Goal: Information Seeking & Learning: Compare options

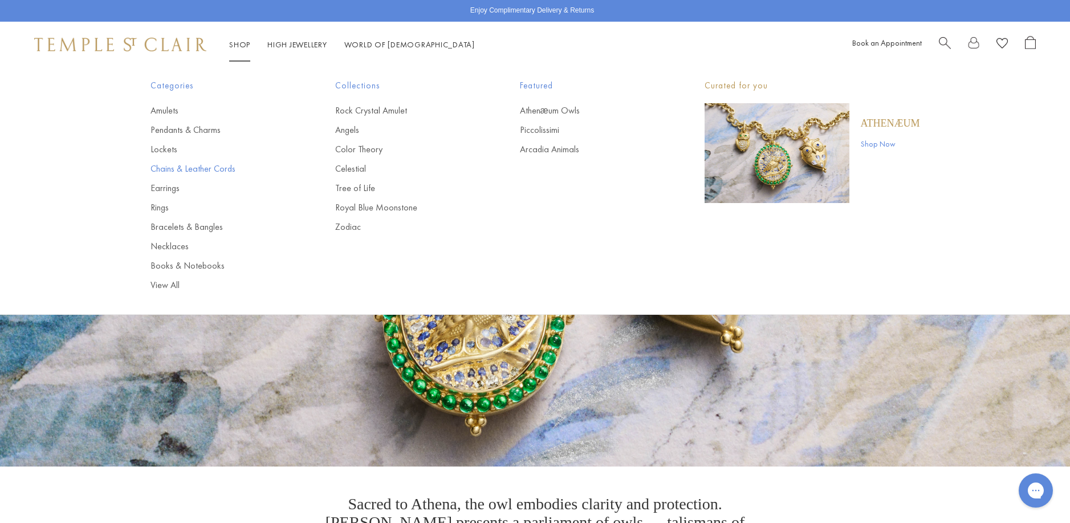
click at [171, 167] on link "Chains & Leather Cords" at bounding box center [219, 168] width 139 height 13
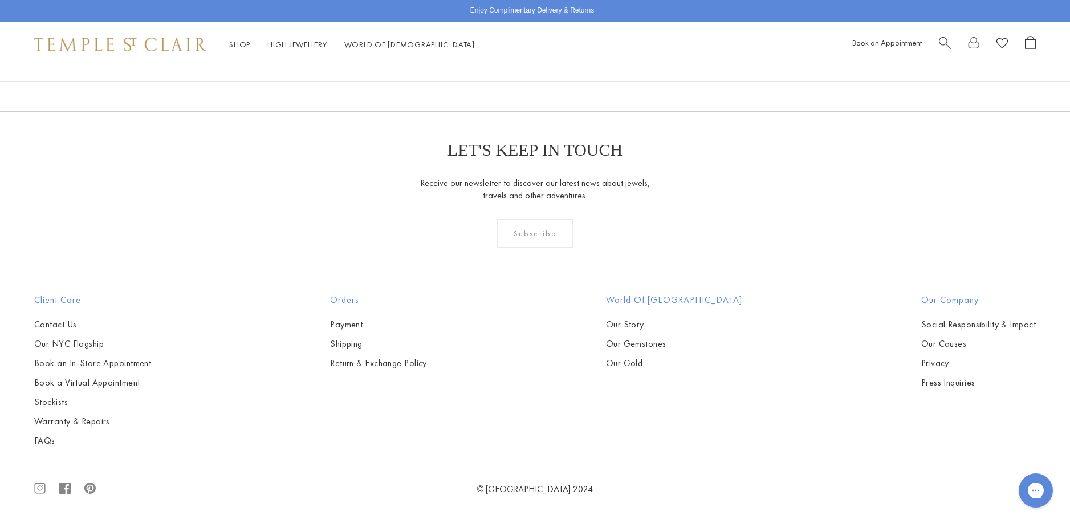
scroll to position [969, 0]
click at [0, 0] on img at bounding box center [0, 0] width 0 height 0
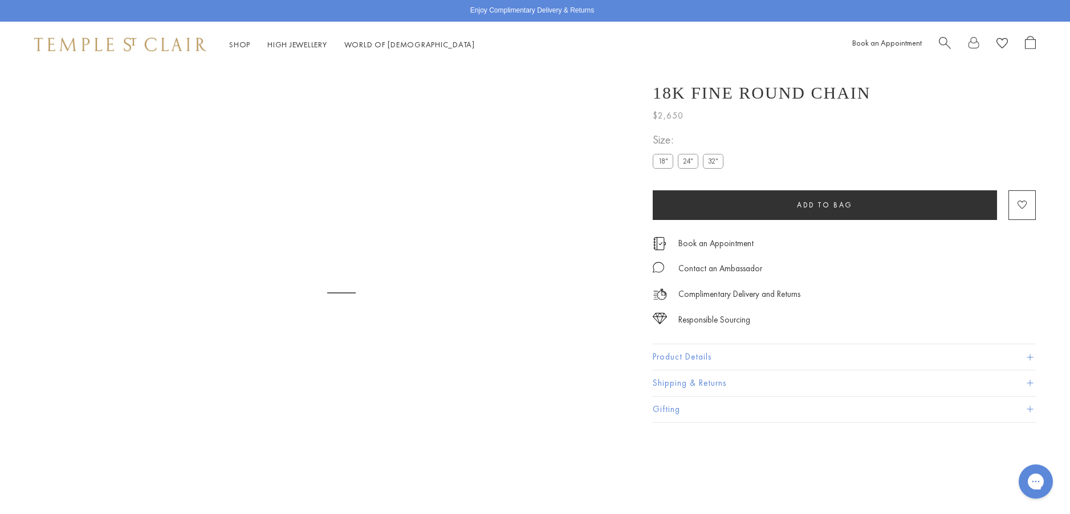
scroll to position [67, 0]
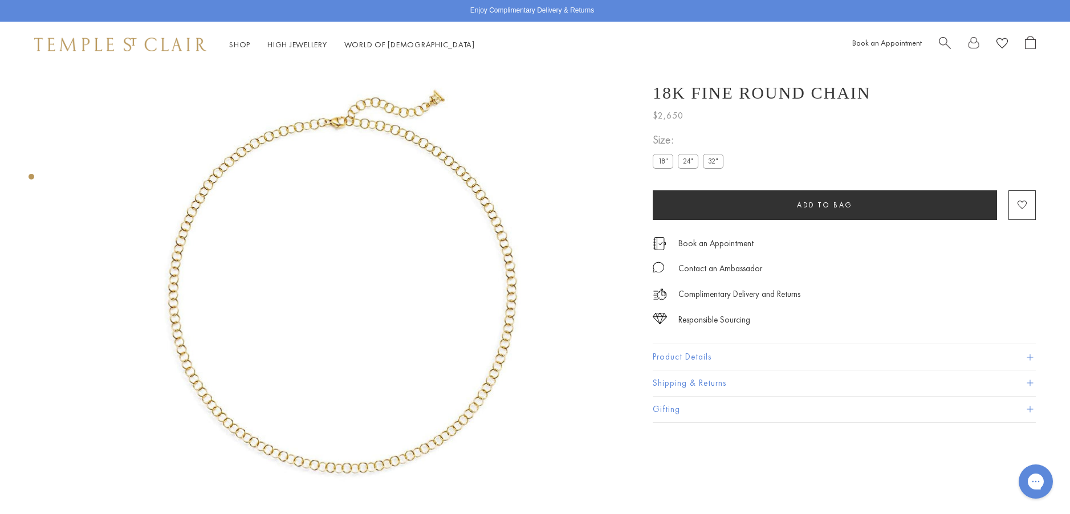
click at [688, 159] on label "24"" at bounding box center [688, 161] width 21 height 14
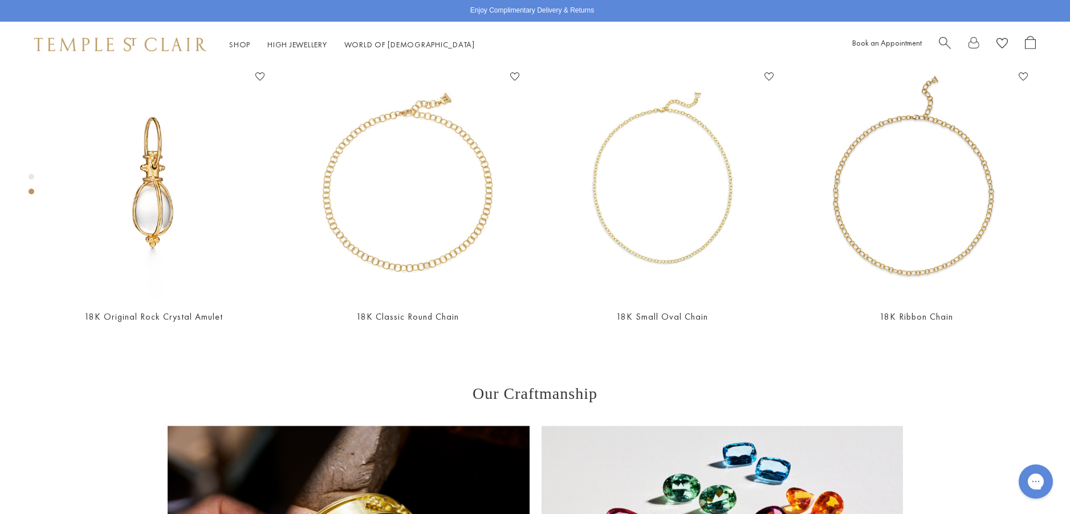
scroll to position [694, 0]
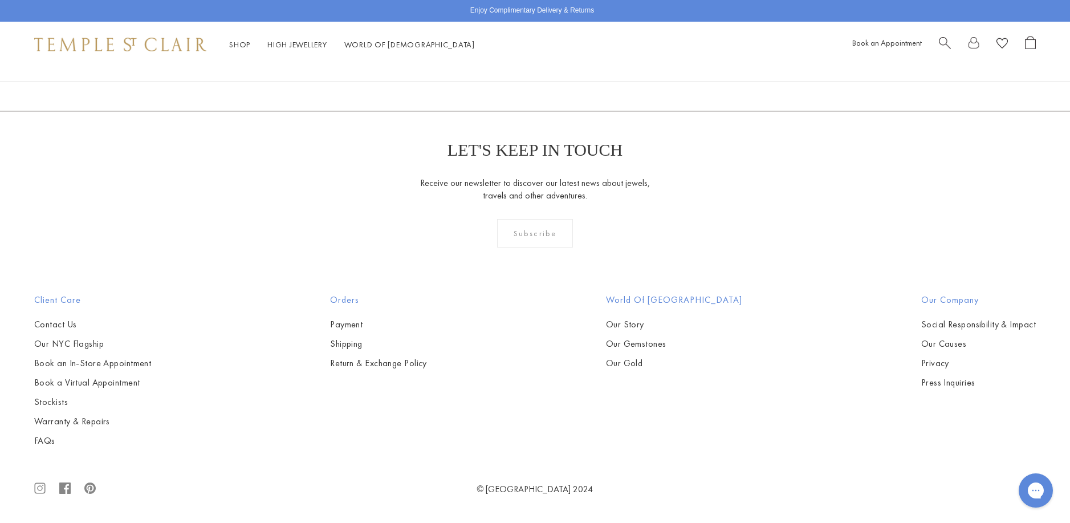
click at [0, 0] on img at bounding box center [0, 0] width 0 height 0
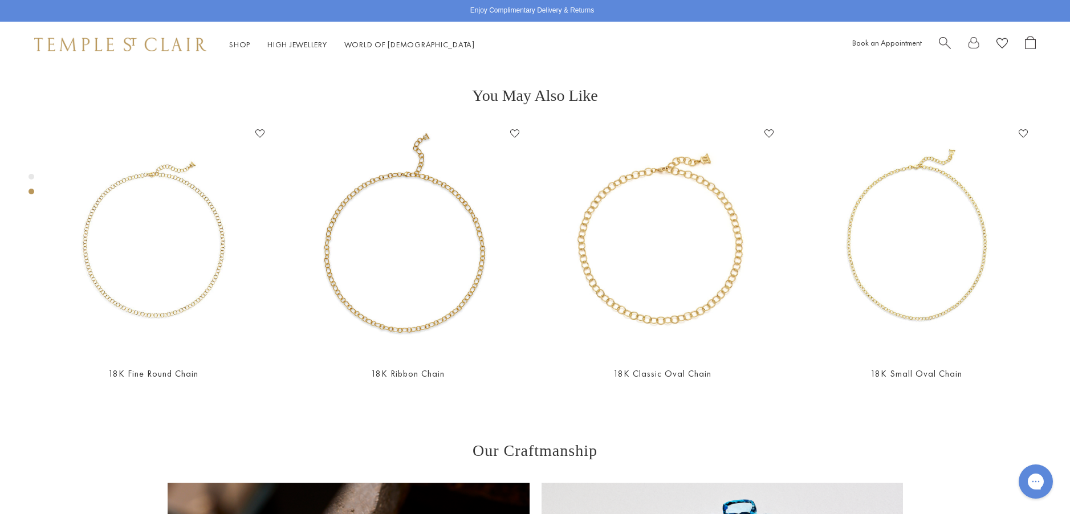
scroll to position [580, 0]
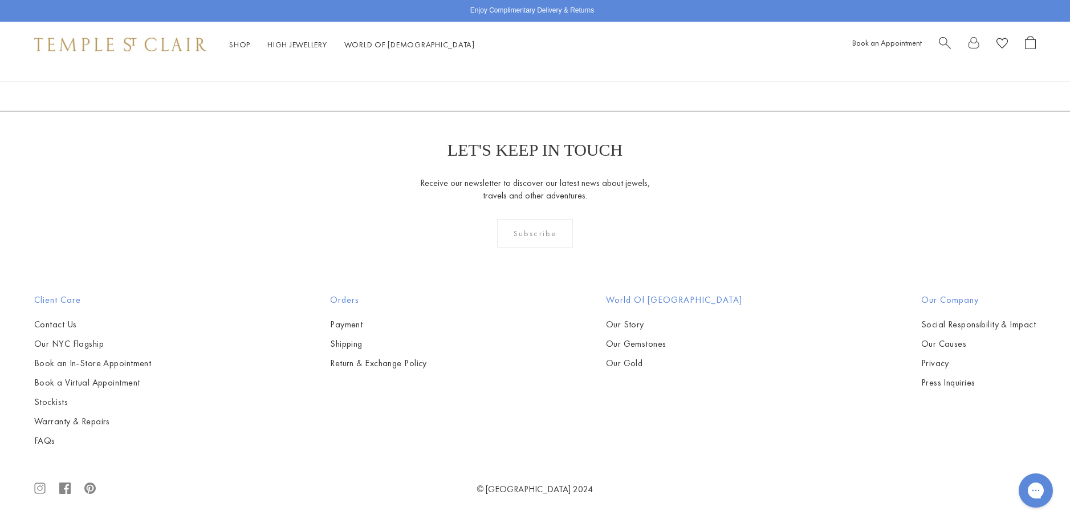
click at [0, 0] on img at bounding box center [0, 0] width 0 height 0
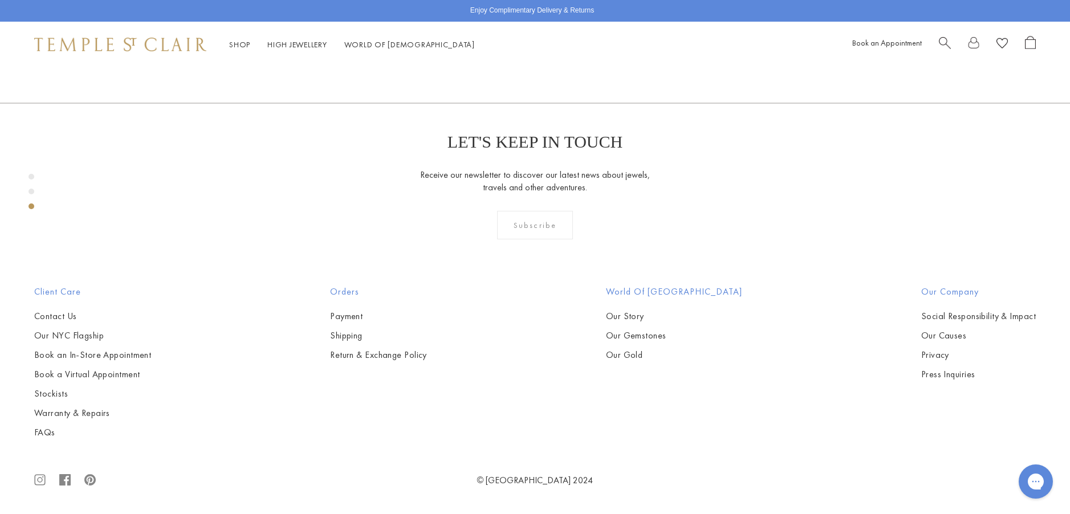
scroll to position [1378, 0]
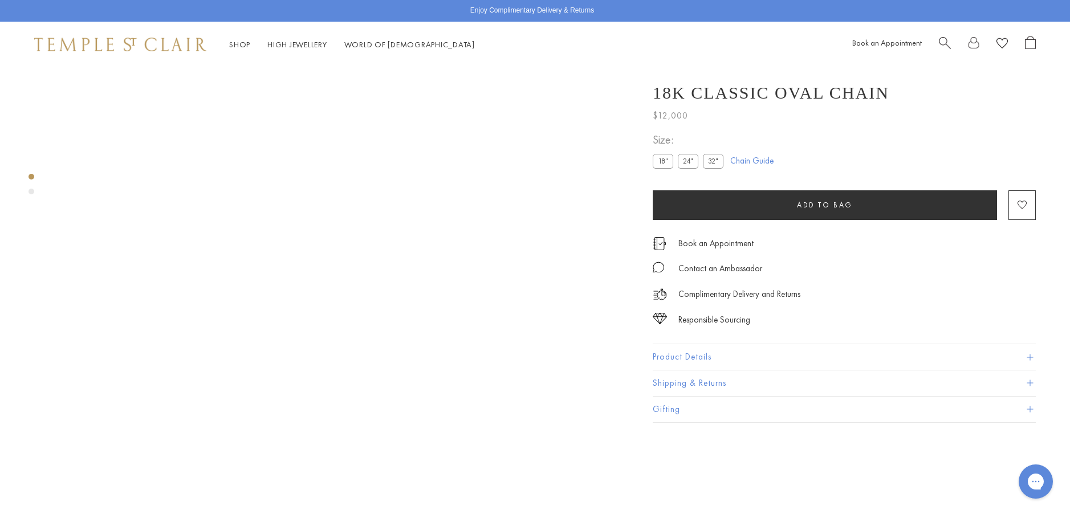
scroll to position [67, 0]
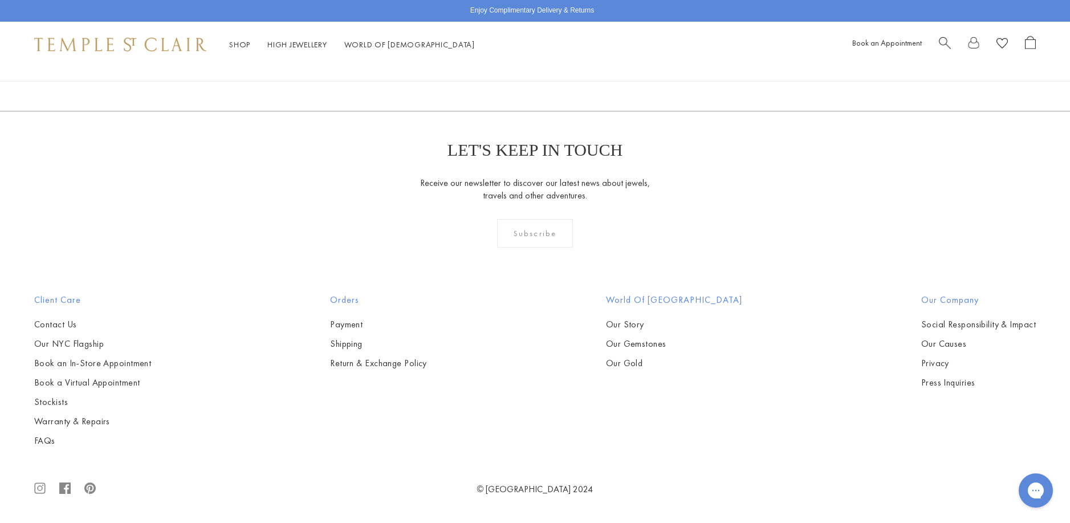
scroll to position [1821, 0]
click at [0, 0] on img at bounding box center [0, 0] width 0 height 0
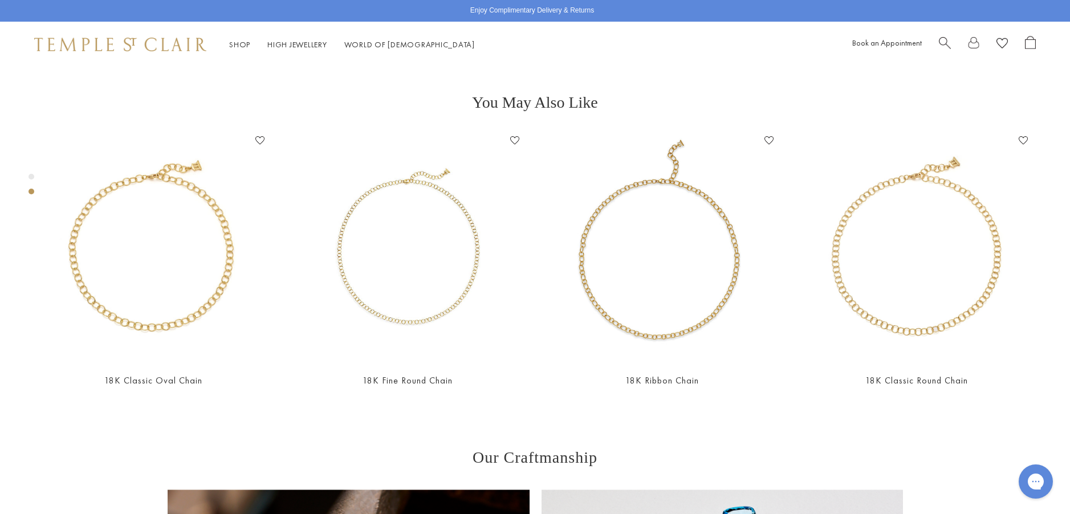
scroll to position [580, 0]
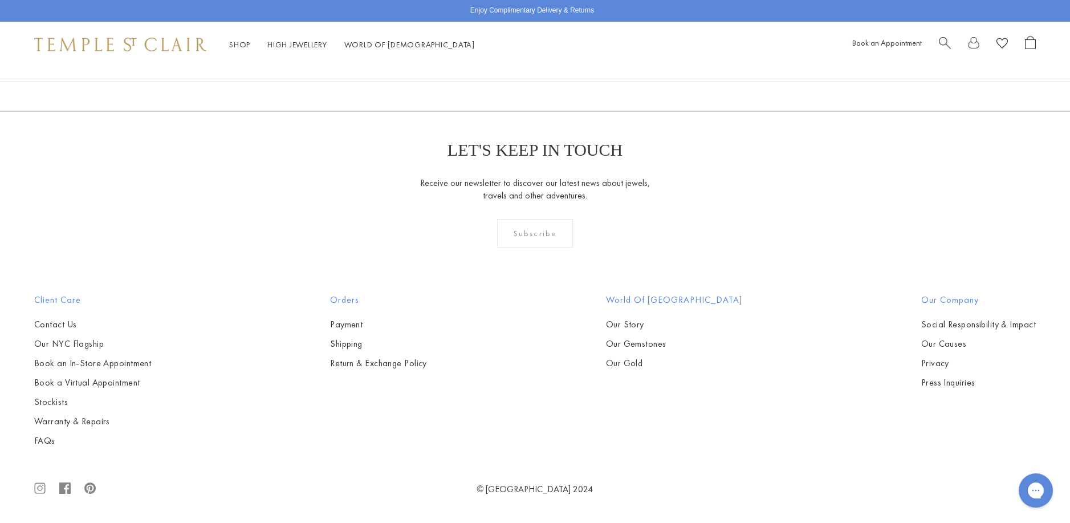
scroll to position [1365, 0]
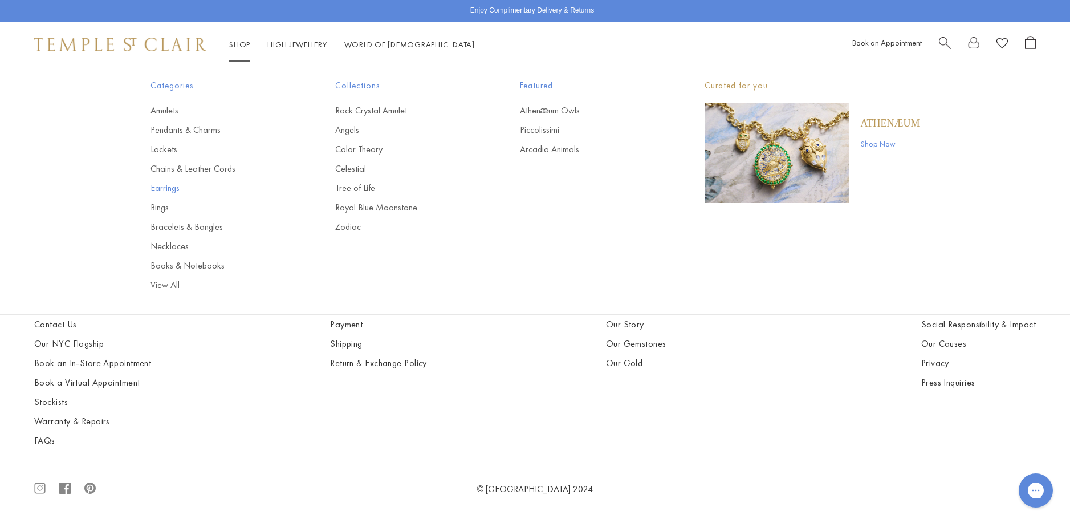
click at [161, 186] on link "Earrings" at bounding box center [219, 188] width 139 height 13
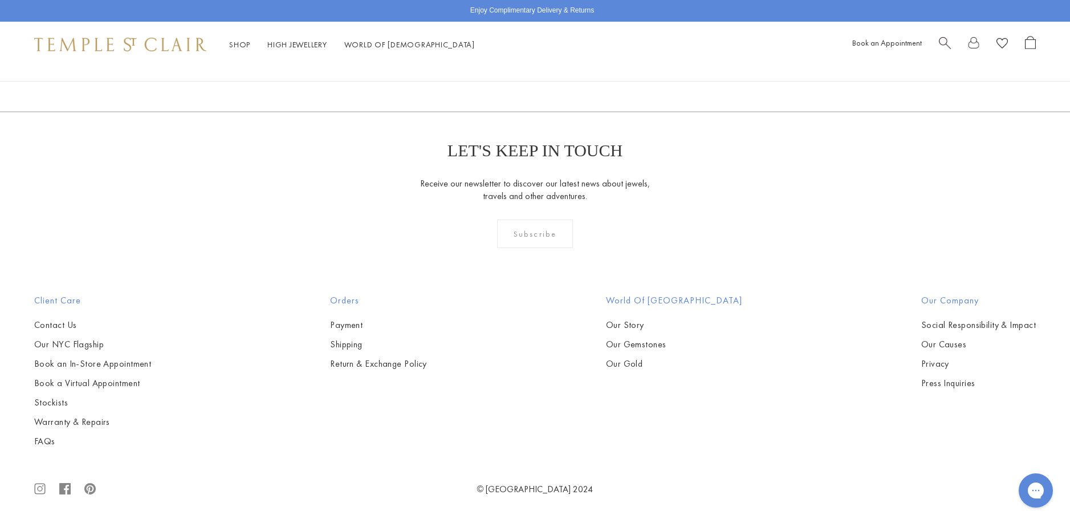
scroll to position [5358, 0]
click at [0, 0] on img at bounding box center [0, 0] width 0 height 0
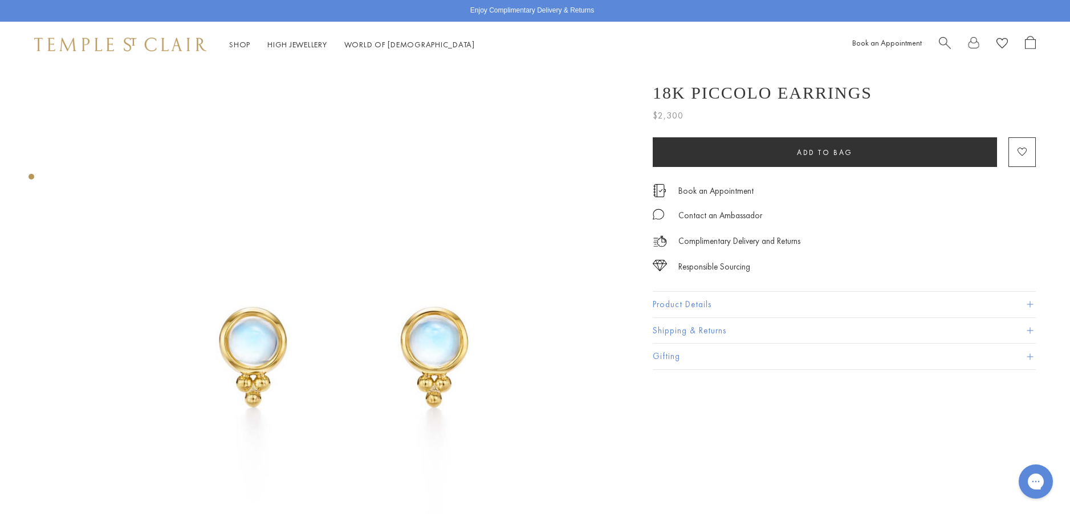
click at [688, 305] on button "Product Details" at bounding box center [844, 305] width 383 height 26
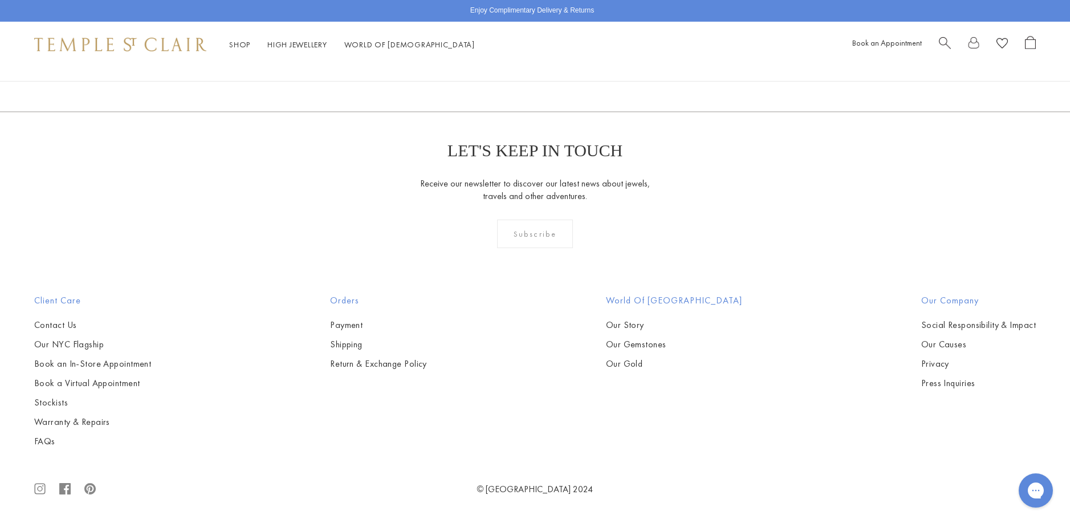
scroll to position [7013, 0]
click at [514, 66] on link "2" at bounding box center [516, 49] width 37 height 31
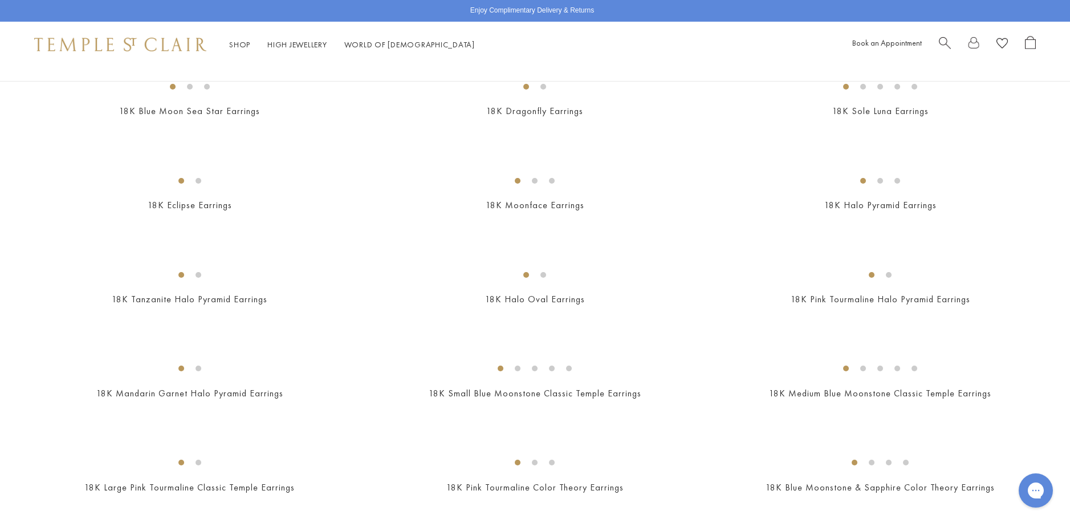
scroll to position [342, 0]
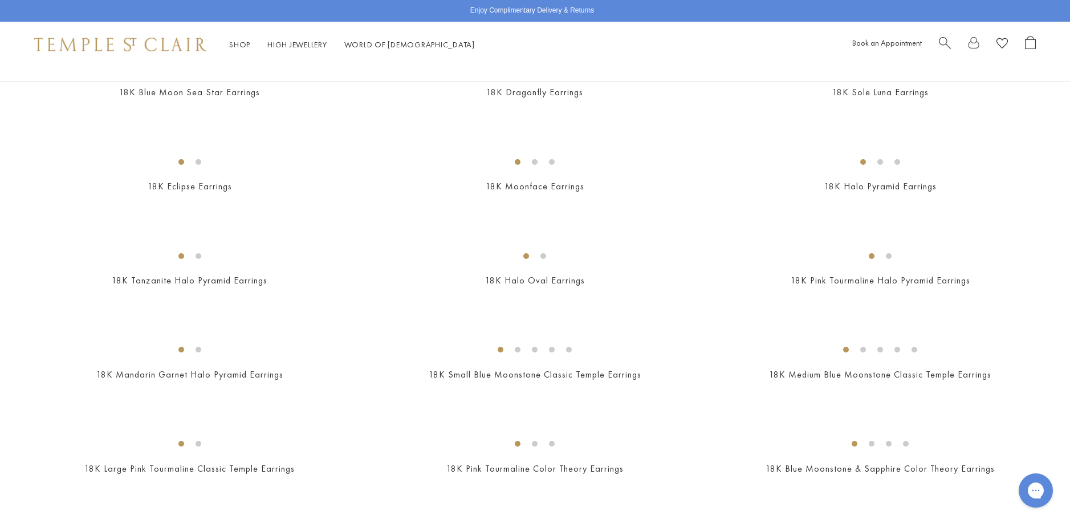
click at [0, 0] on img at bounding box center [0, 0] width 0 height 0
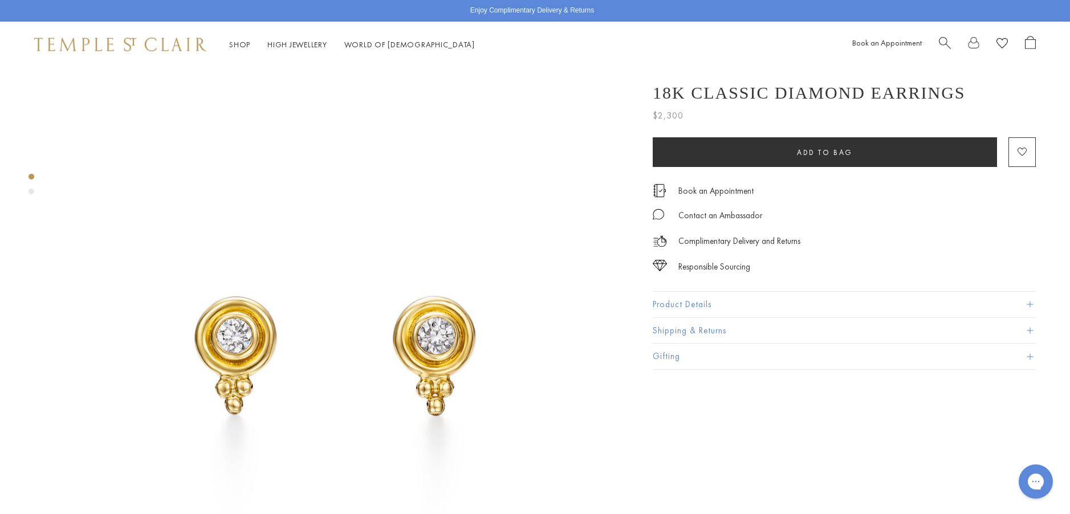
click at [674, 308] on button "Product Details" at bounding box center [844, 305] width 383 height 26
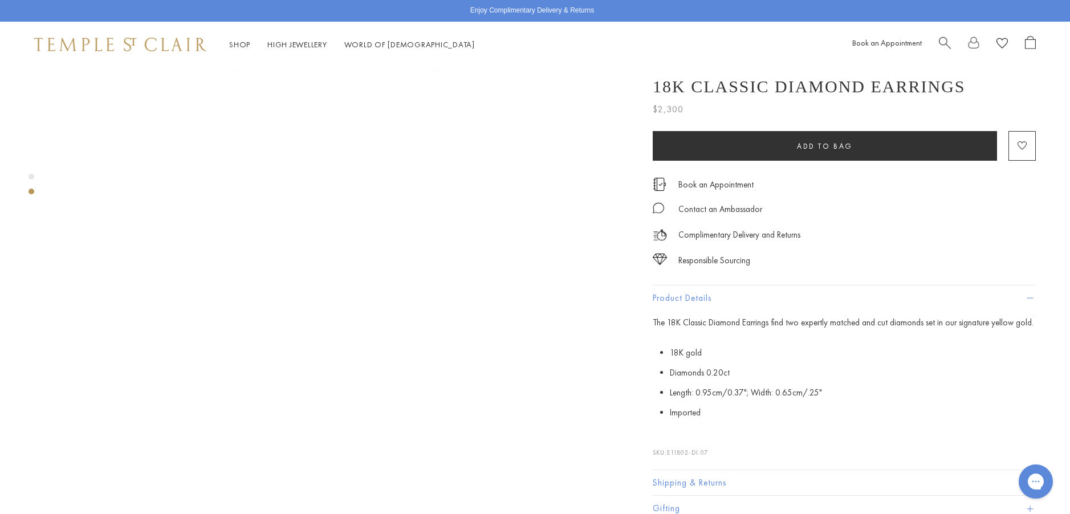
scroll to position [513, 0]
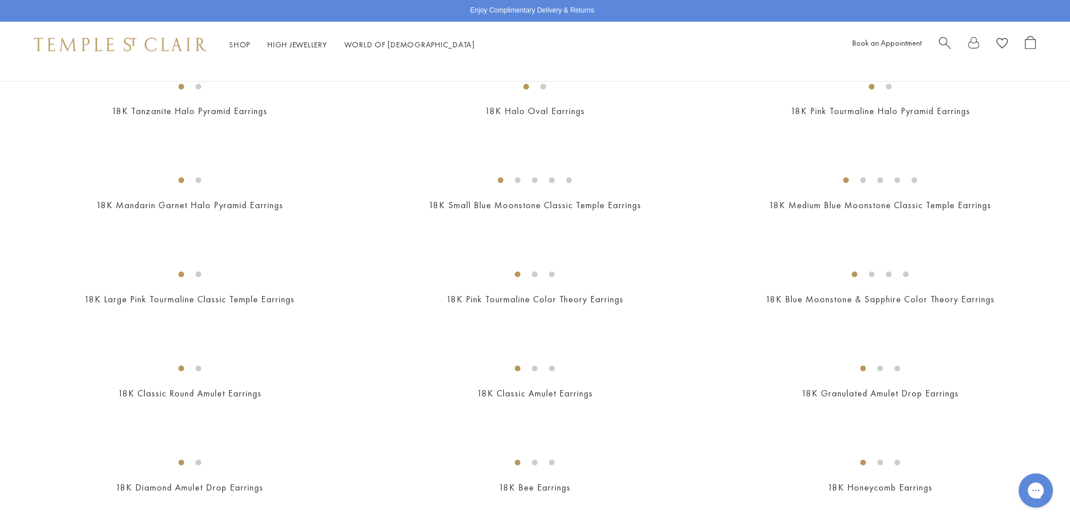
scroll to position [513, 0]
click at [0, 0] on img at bounding box center [0, 0] width 0 height 0
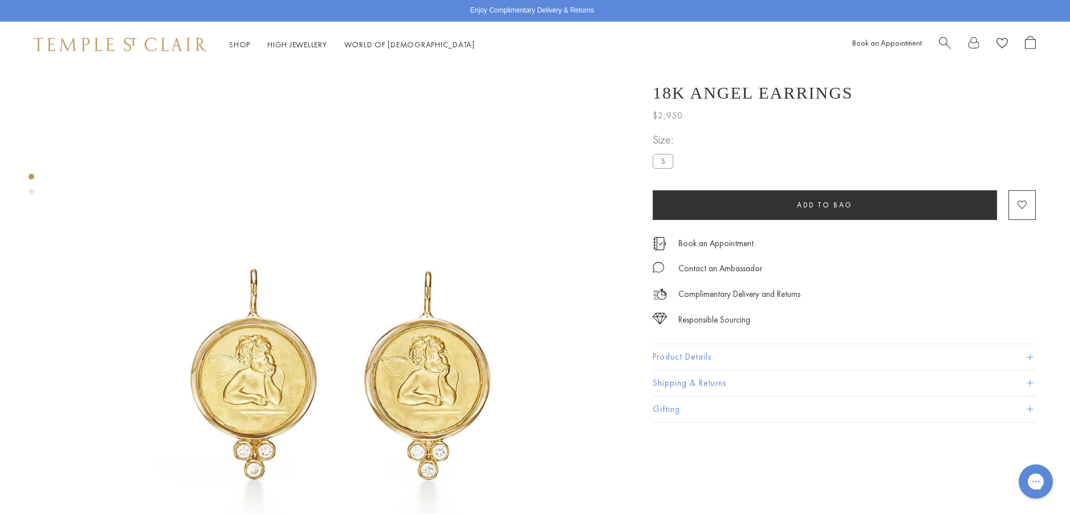
click at [689, 360] on button "Product Details" at bounding box center [844, 357] width 383 height 26
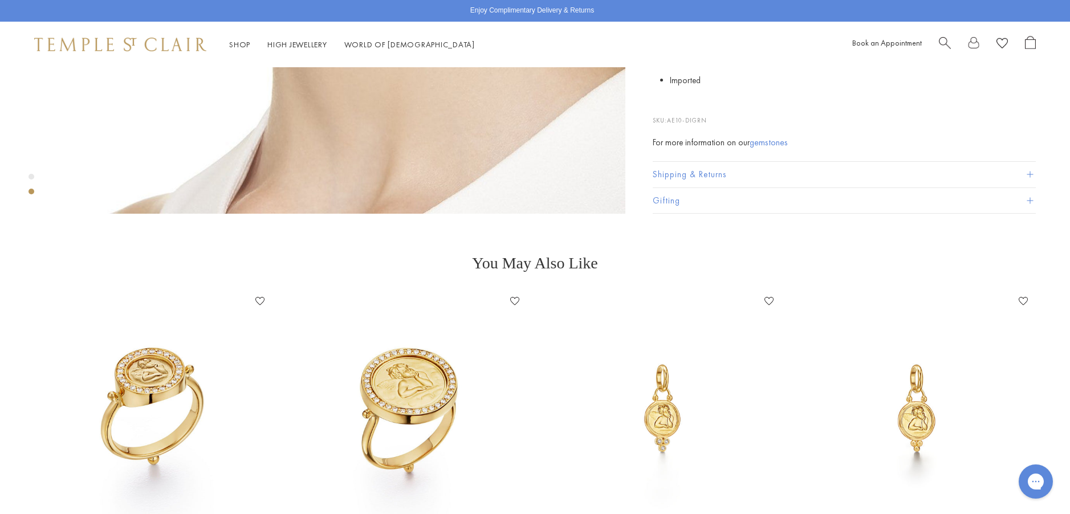
scroll to position [1026, 0]
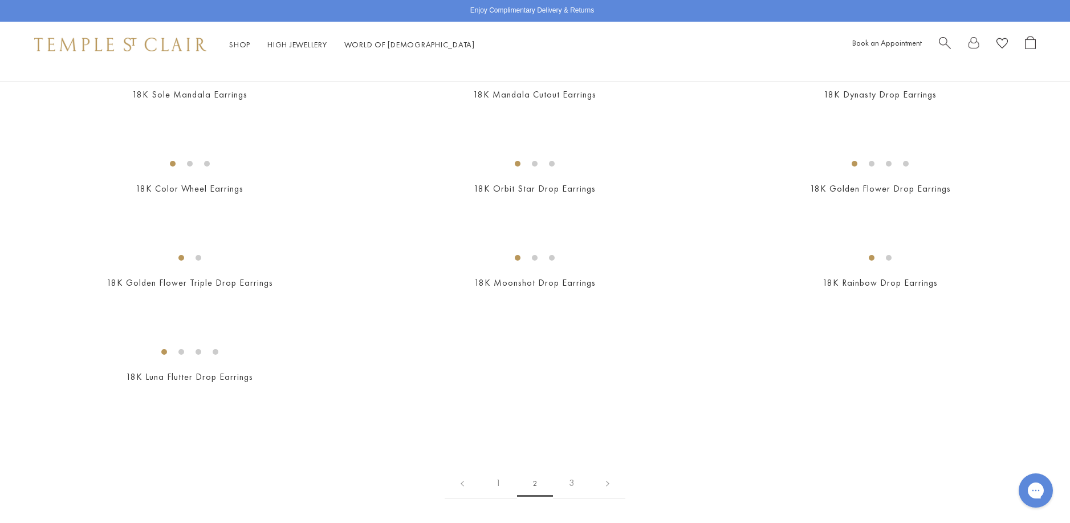
scroll to position [1425, 0]
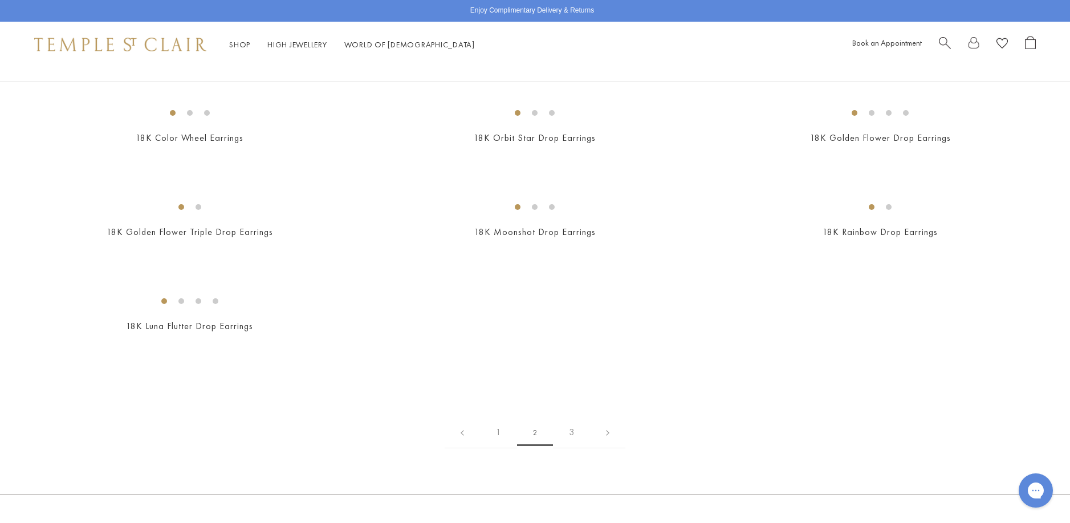
click at [0, 0] on img at bounding box center [0, 0] width 0 height 0
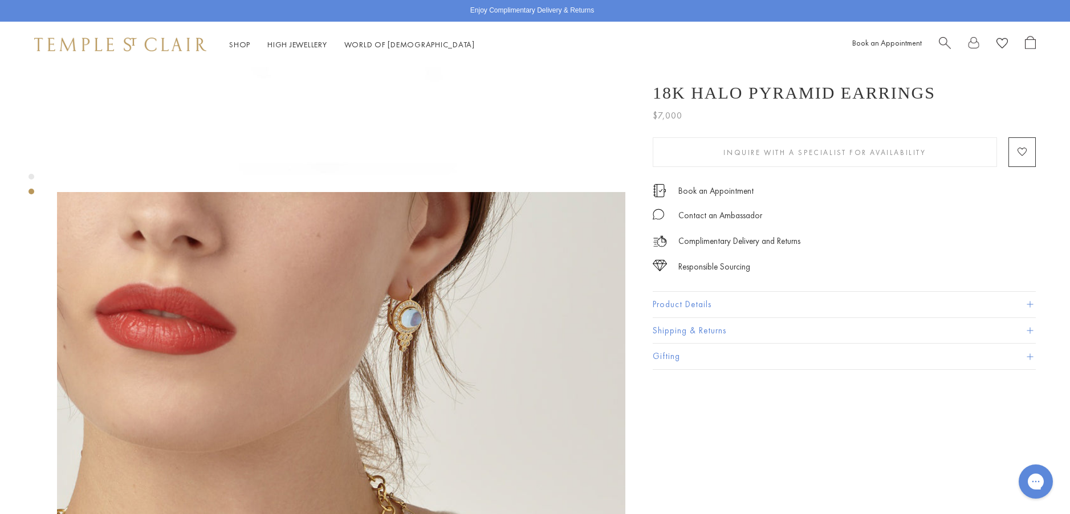
scroll to position [456, 0]
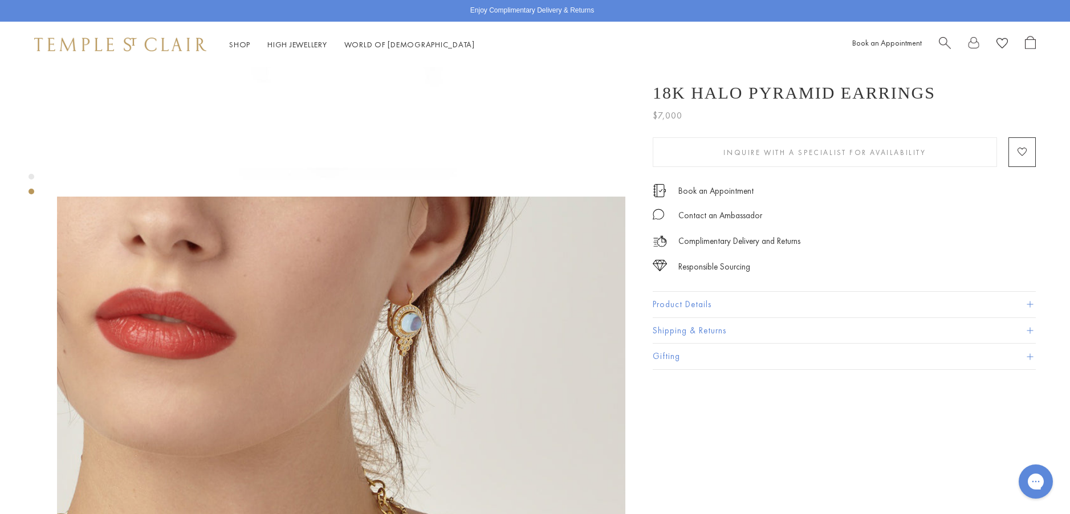
click at [665, 306] on button "Product Details" at bounding box center [844, 305] width 383 height 26
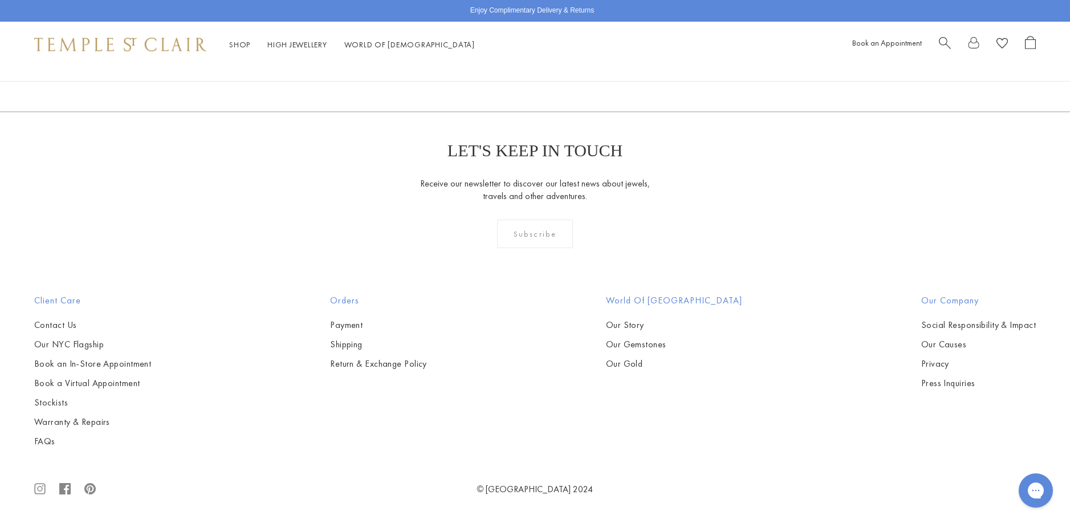
scroll to position [2109, 0]
click at [0, 0] on img at bounding box center [0, 0] width 0 height 0
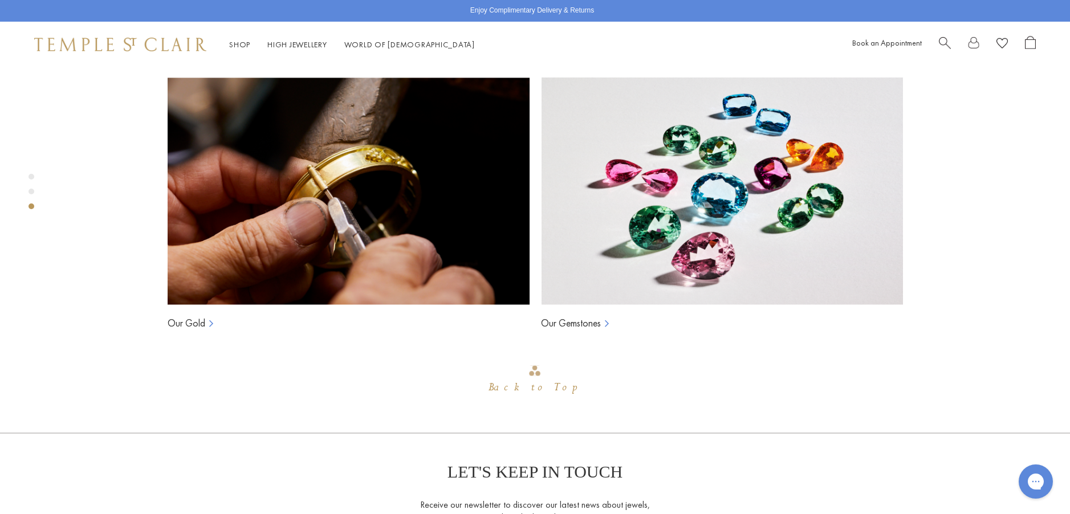
scroll to position [1093, 0]
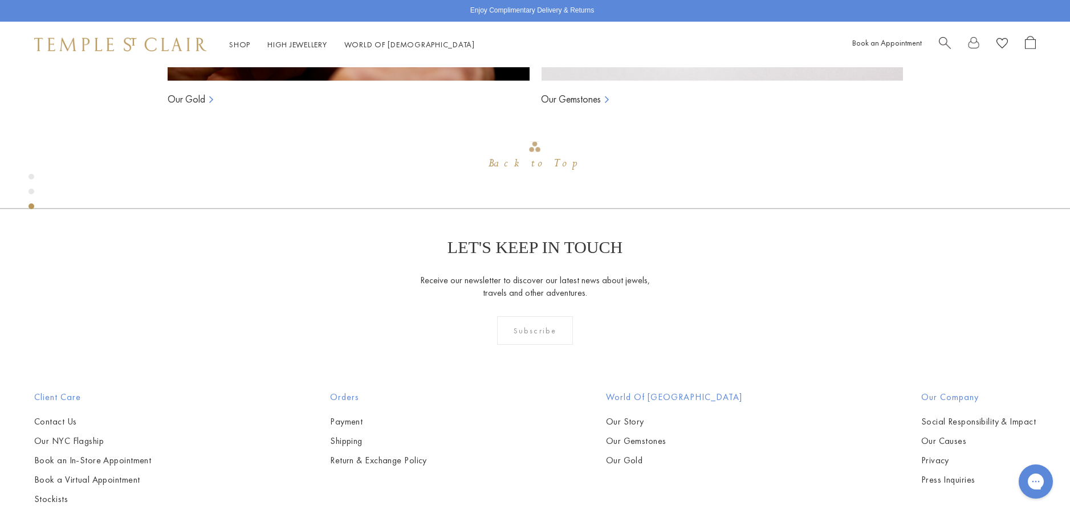
scroll to position [1264, 0]
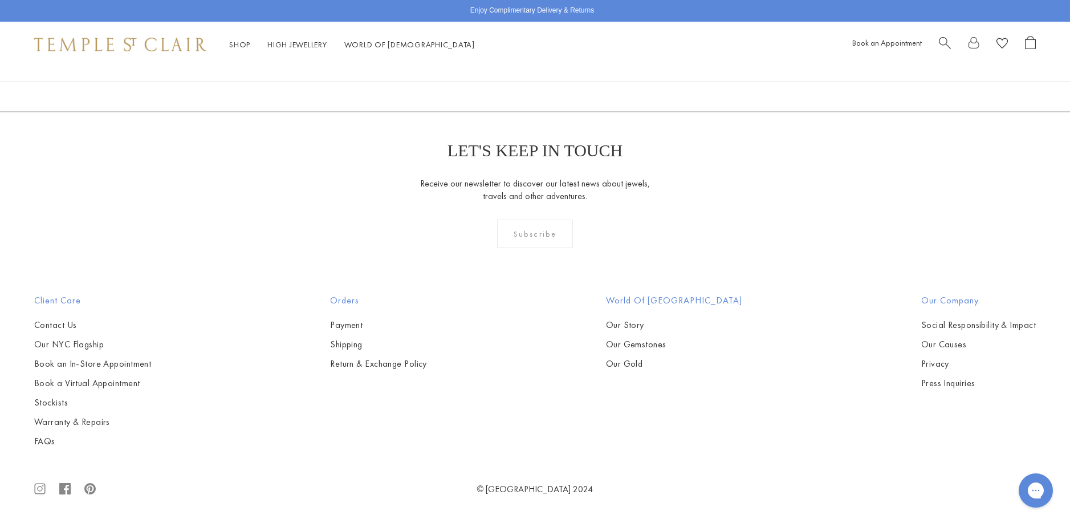
scroll to position [4104, 0]
click at [0, 0] on img at bounding box center [0, 0] width 0 height 0
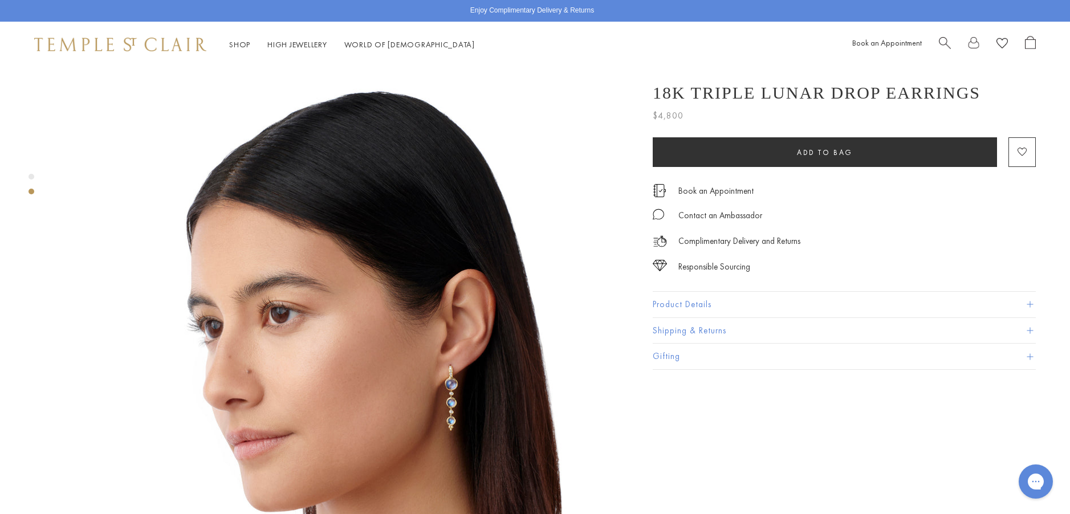
scroll to position [684, 0]
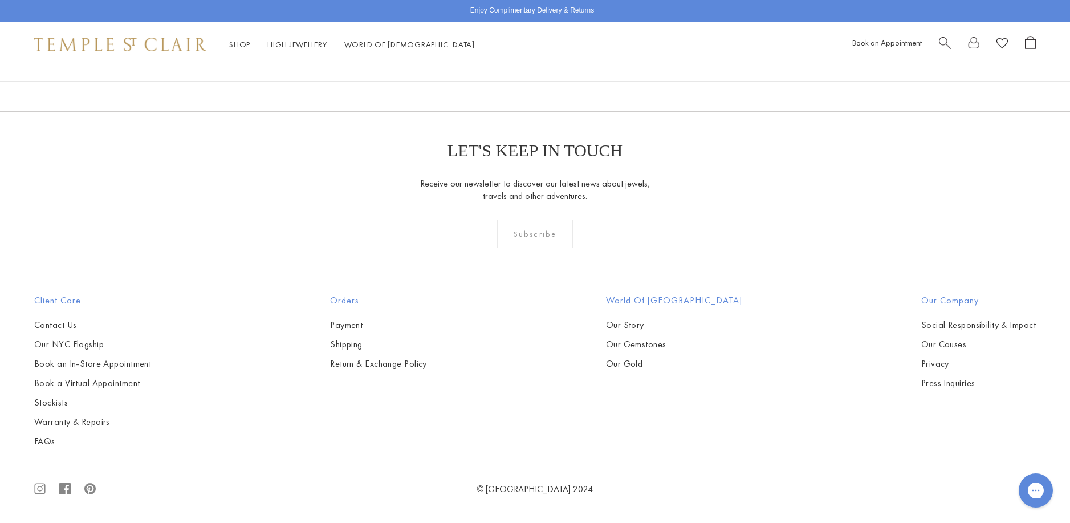
scroll to position [3591, 0]
click at [0, 0] on img at bounding box center [0, 0] width 0 height 0
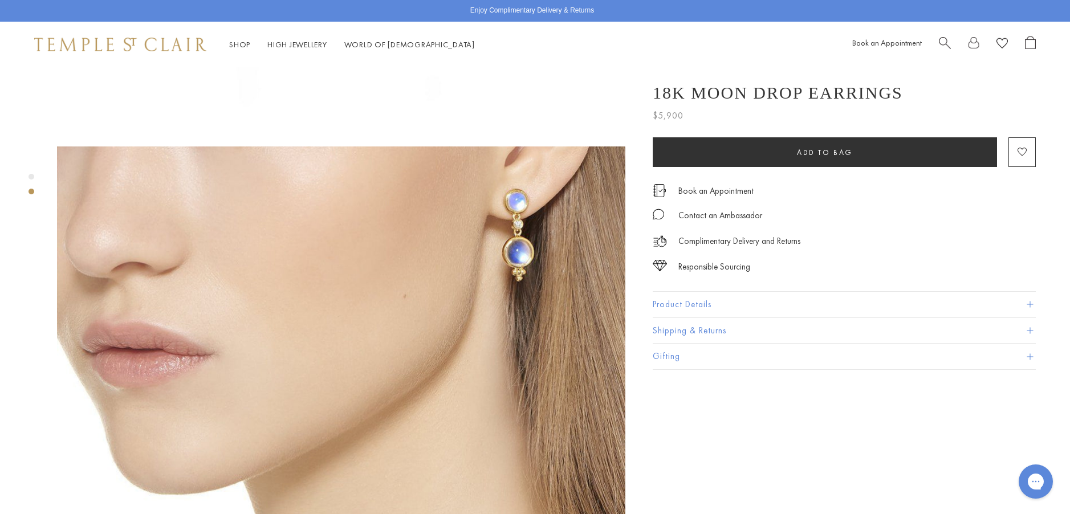
scroll to position [570, 0]
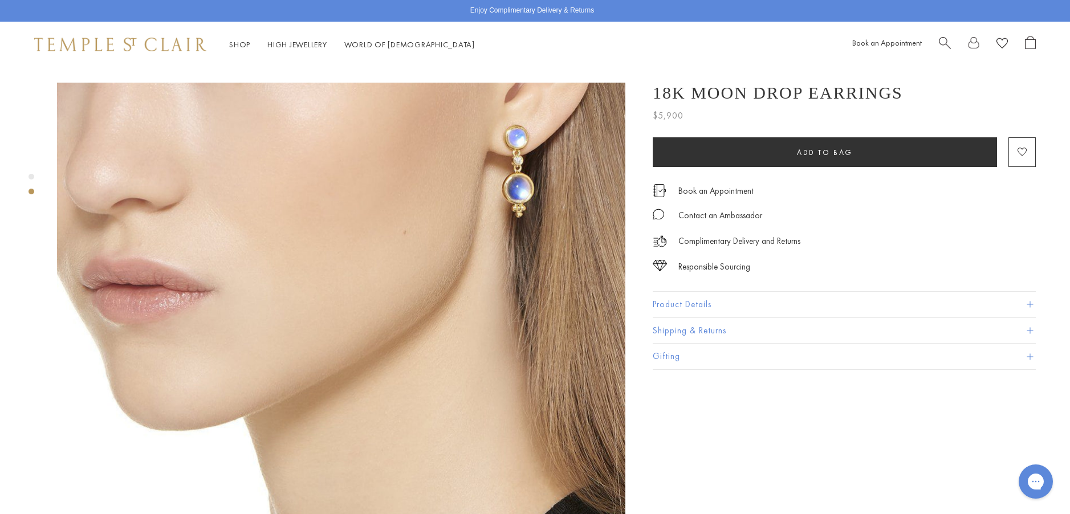
click at [675, 307] on button "Product Details" at bounding box center [844, 305] width 383 height 26
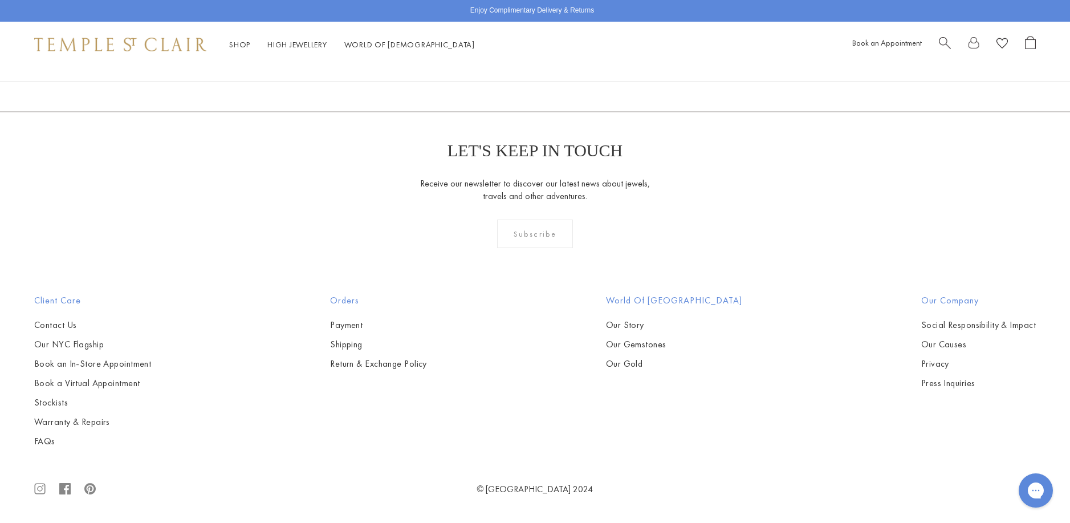
scroll to position [4104, 0]
click at [0, 0] on img at bounding box center [0, 0] width 0 height 0
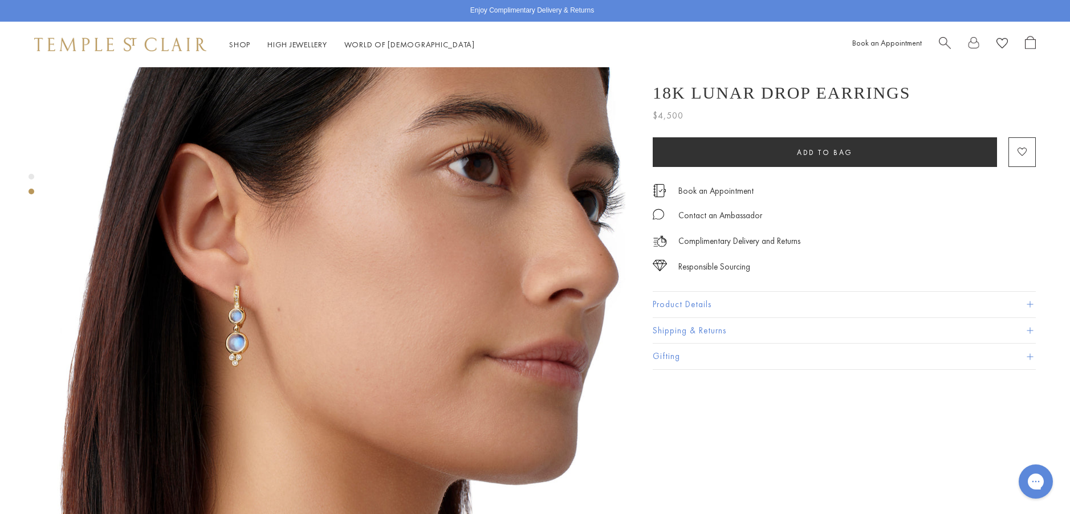
scroll to position [684, 0]
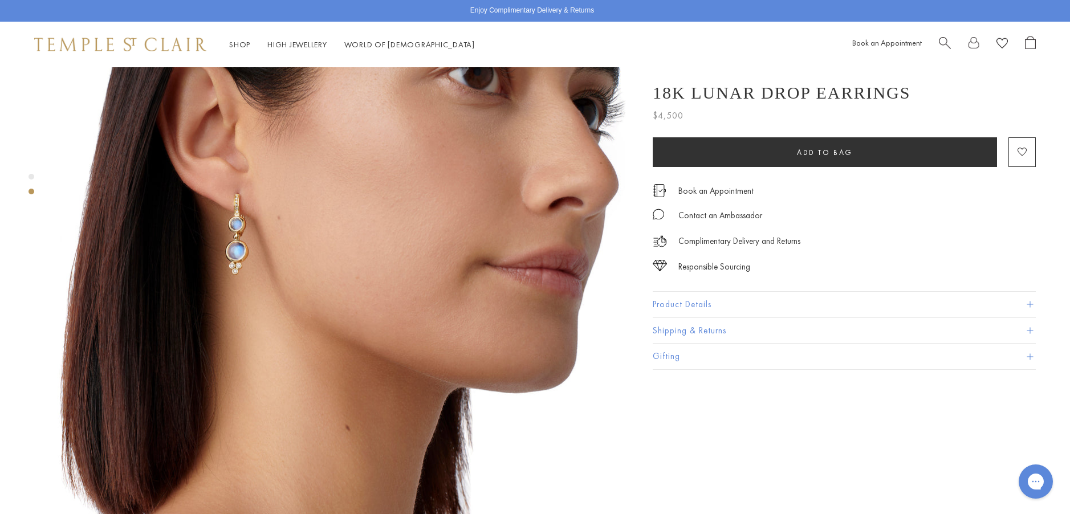
click at [687, 303] on button "Product Details" at bounding box center [844, 305] width 383 height 26
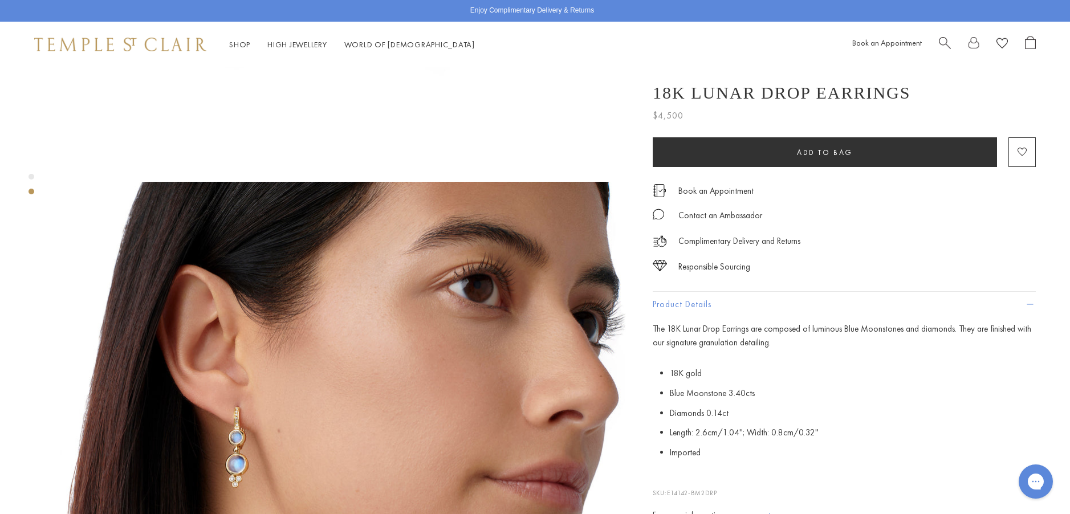
scroll to position [456, 0]
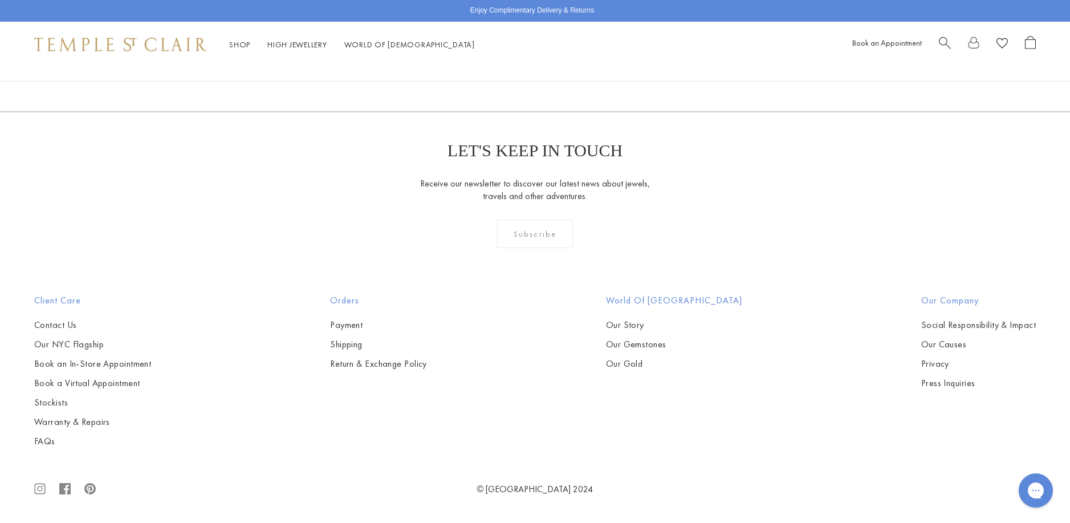
scroll to position [6099, 0]
click at [0, 0] on img at bounding box center [0, 0] width 0 height 0
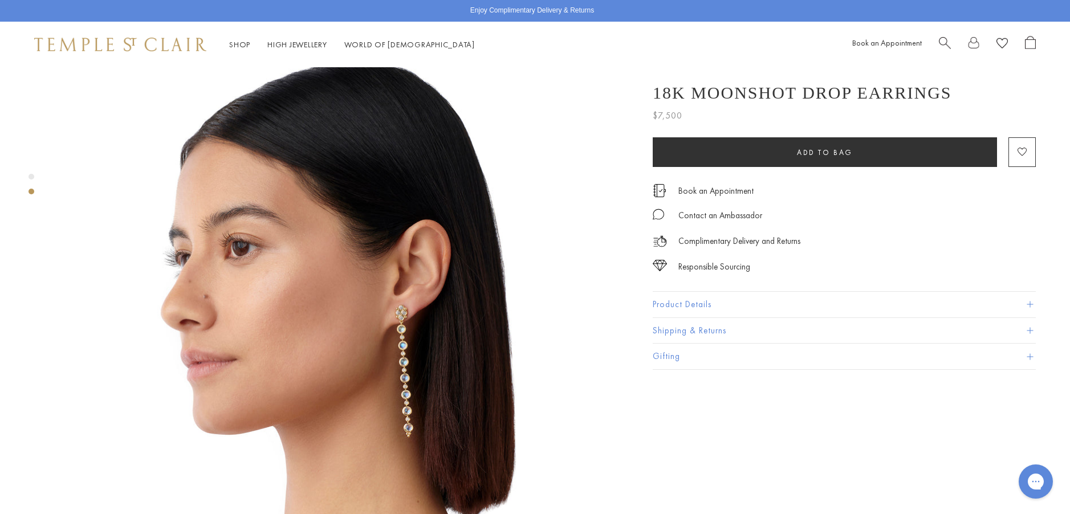
scroll to position [627, 0]
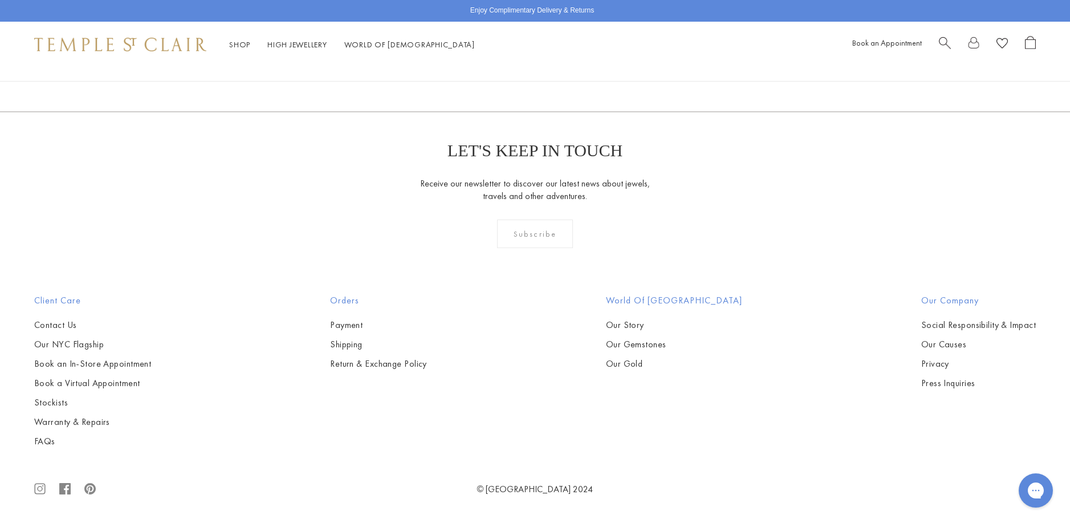
scroll to position [6612, 0]
click at [568, 66] on link "3" at bounding box center [571, 49] width 37 height 31
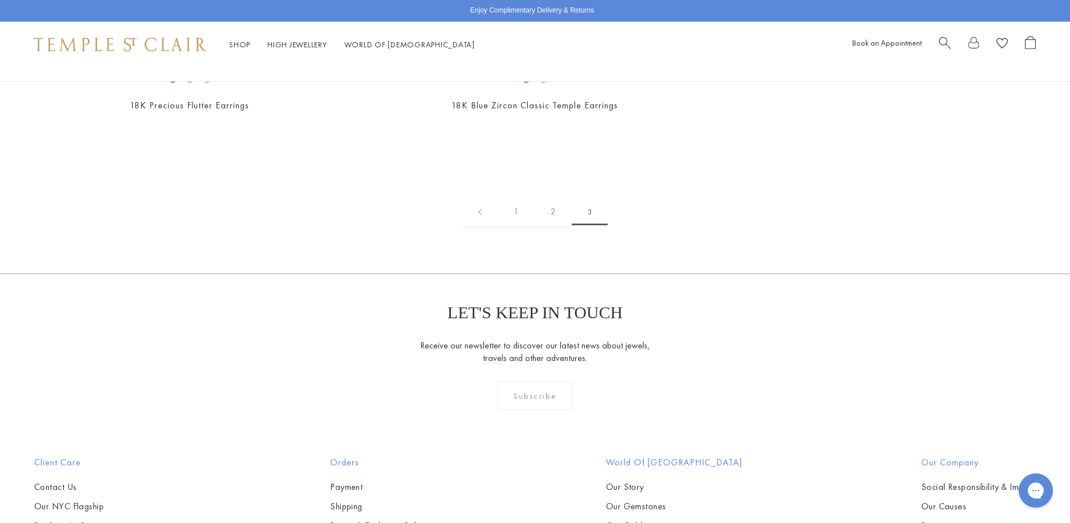
scroll to position [171, 0]
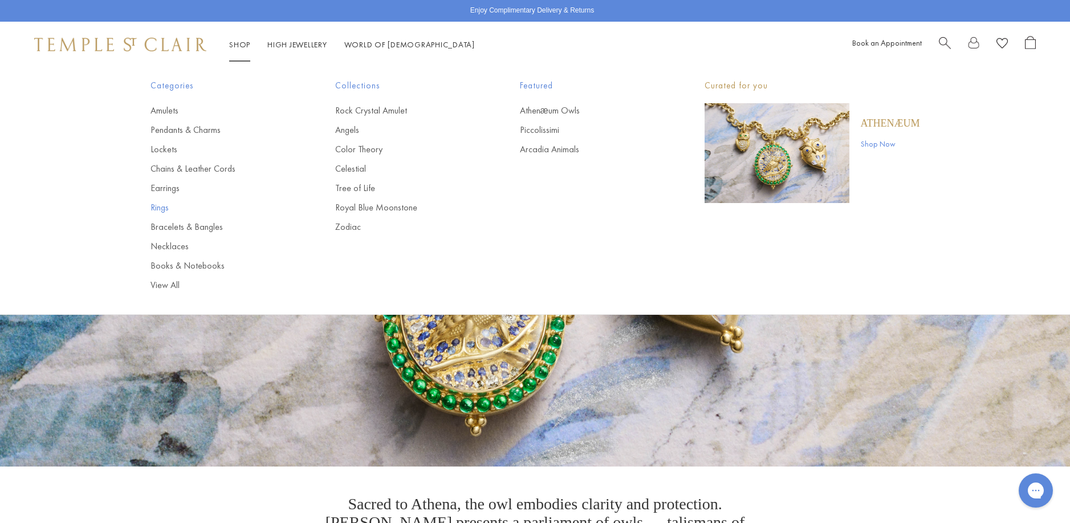
click at [162, 210] on link "Rings" at bounding box center [219, 207] width 139 height 13
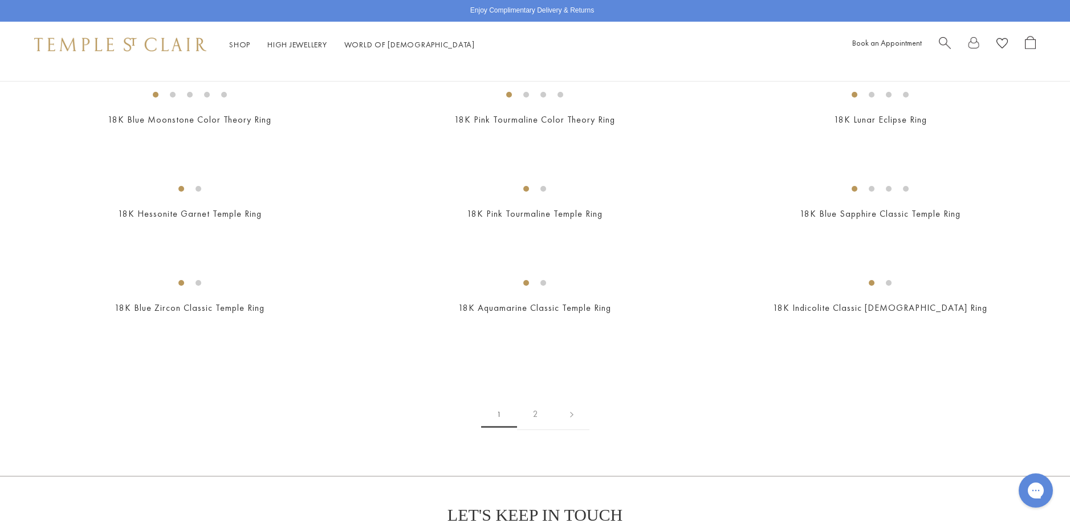
scroll to position [1368, 0]
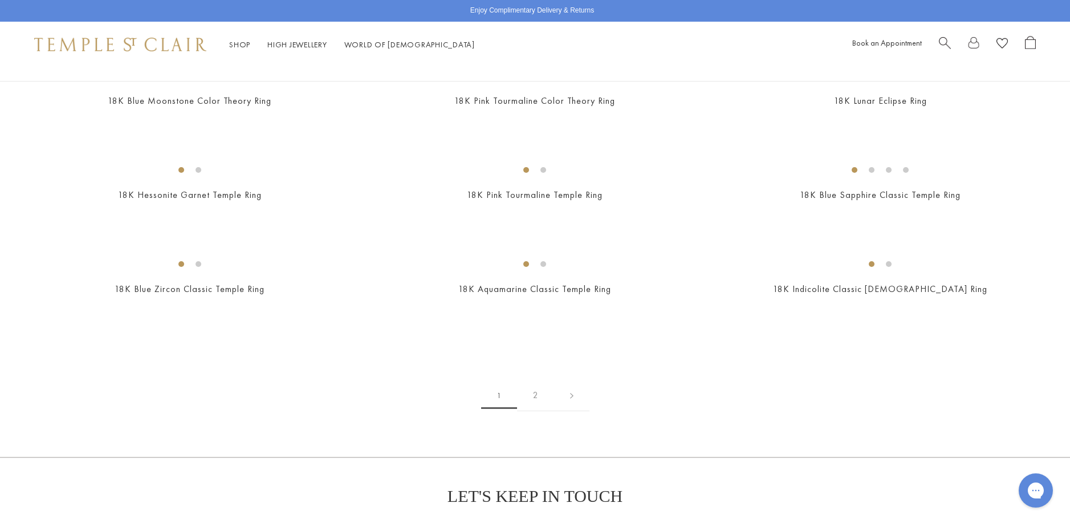
click at [0, 0] on img at bounding box center [0, 0] width 0 height 0
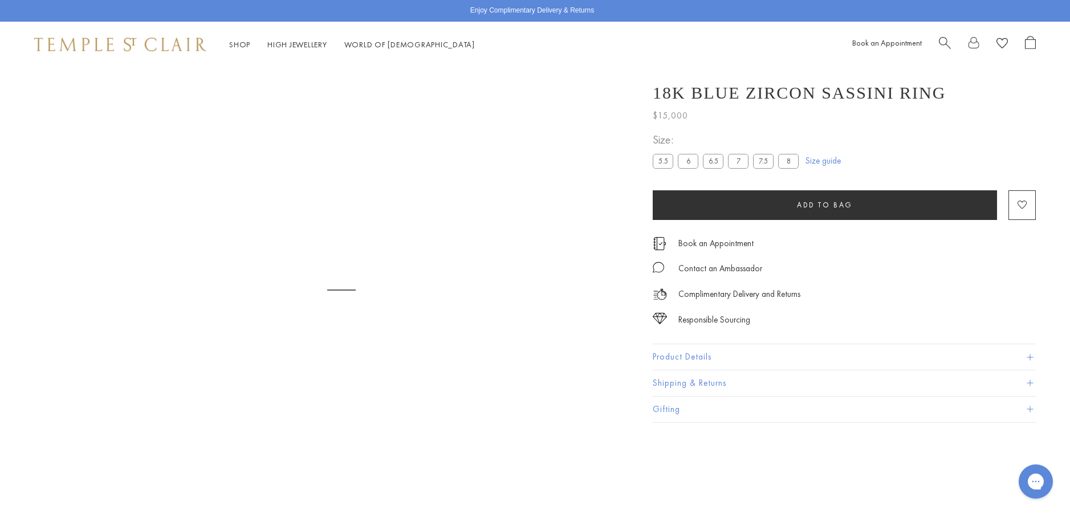
scroll to position [67, 0]
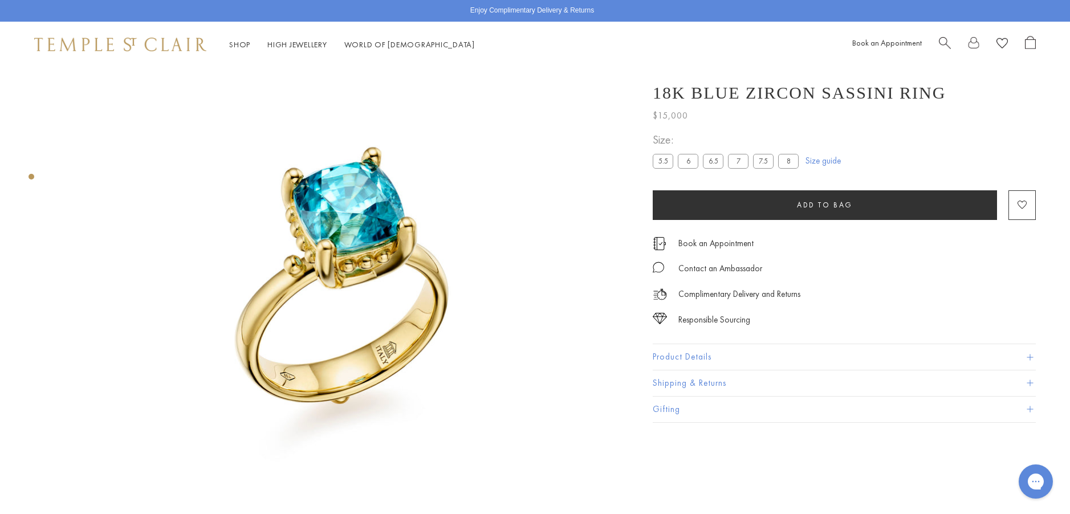
click at [666, 352] on button "Product Details" at bounding box center [844, 357] width 383 height 26
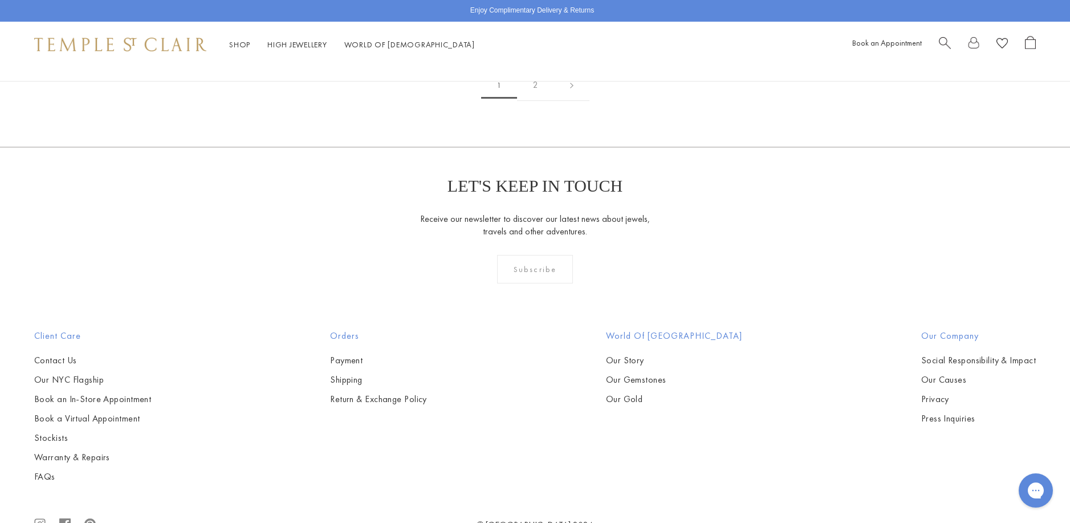
scroll to position [1768, 0]
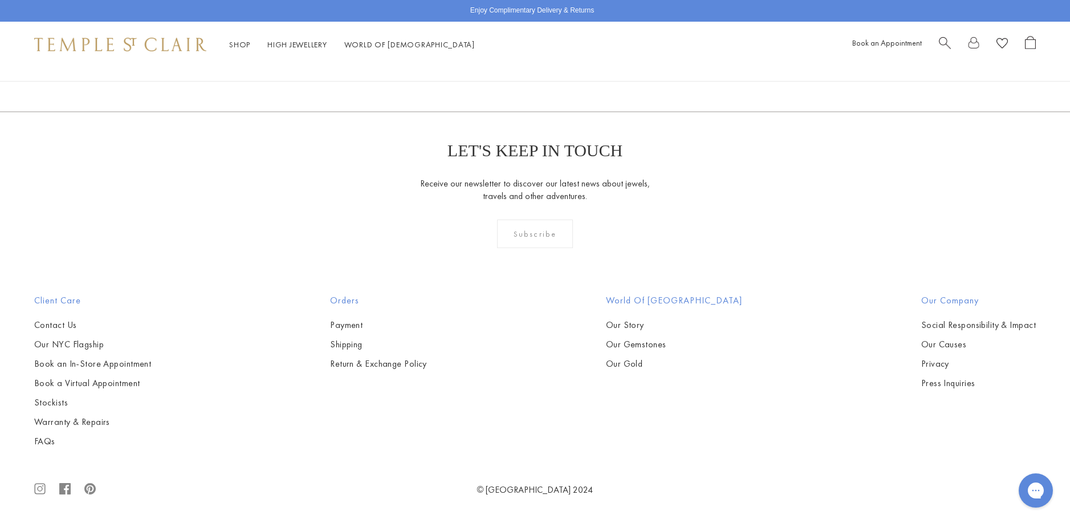
click at [0, 0] on img at bounding box center [0, 0] width 0 height 0
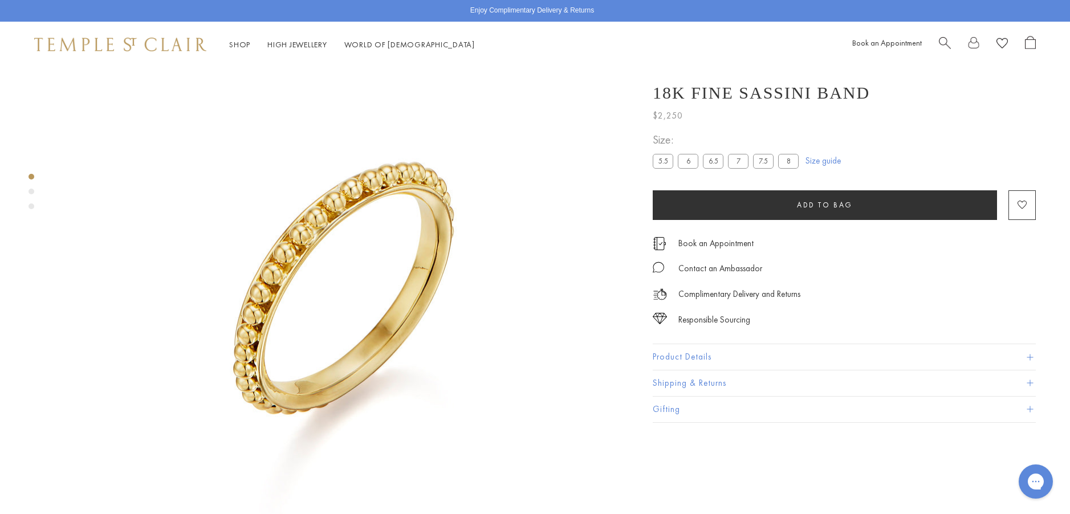
scroll to position [67, 0]
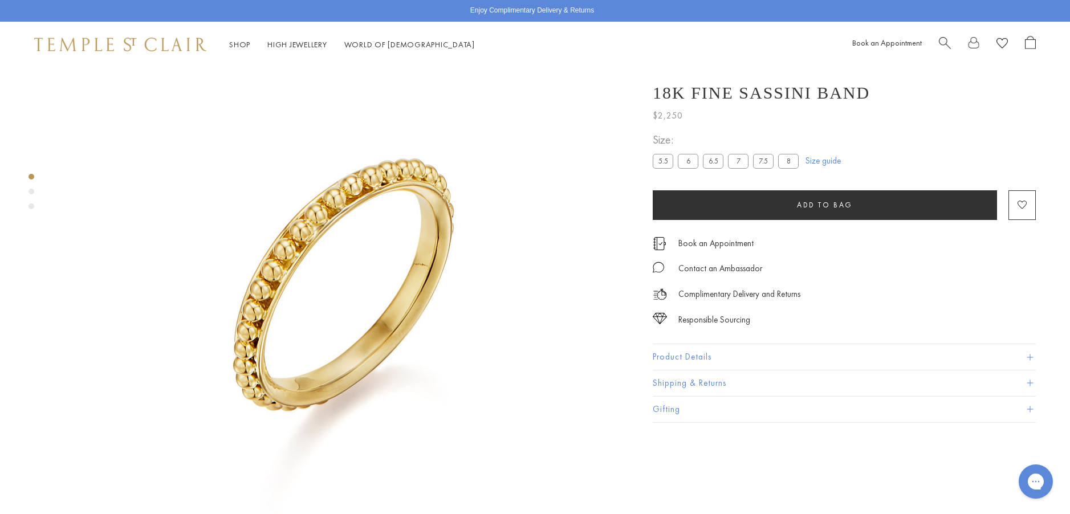
click at [791, 160] on label "8" at bounding box center [788, 161] width 21 height 14
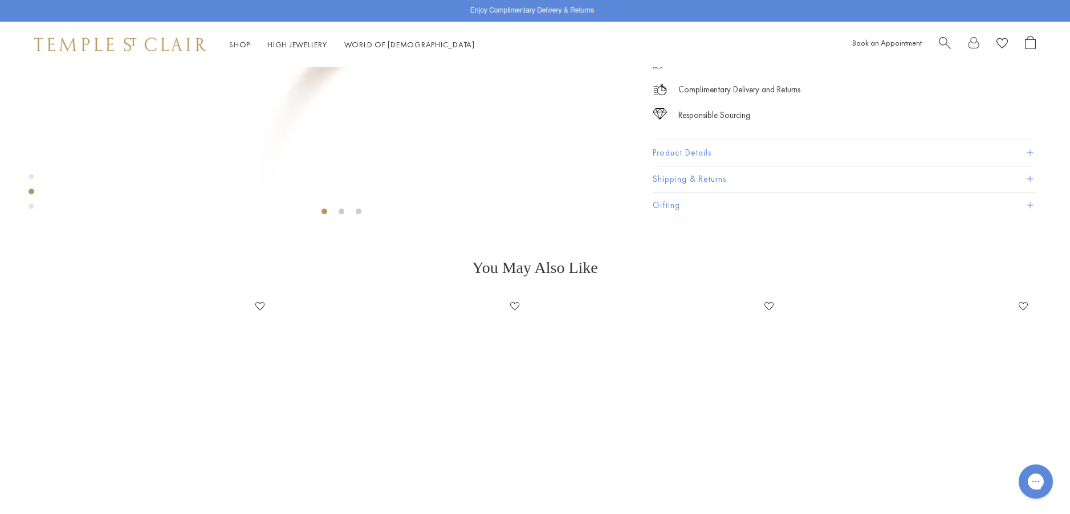
scroll to position [466, 0]
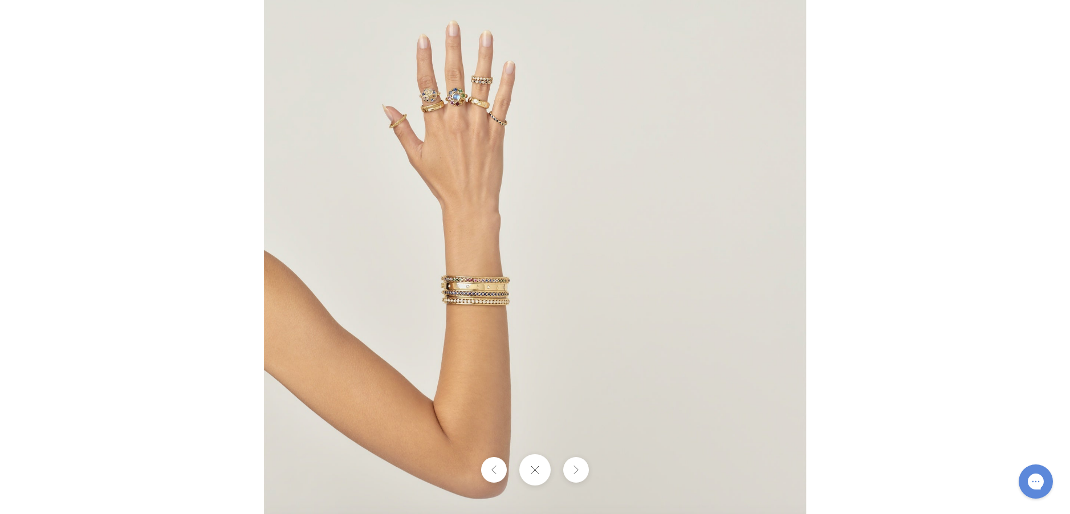
click at [458, 234] on img at bounding box center [535, 256] width 542 height 541
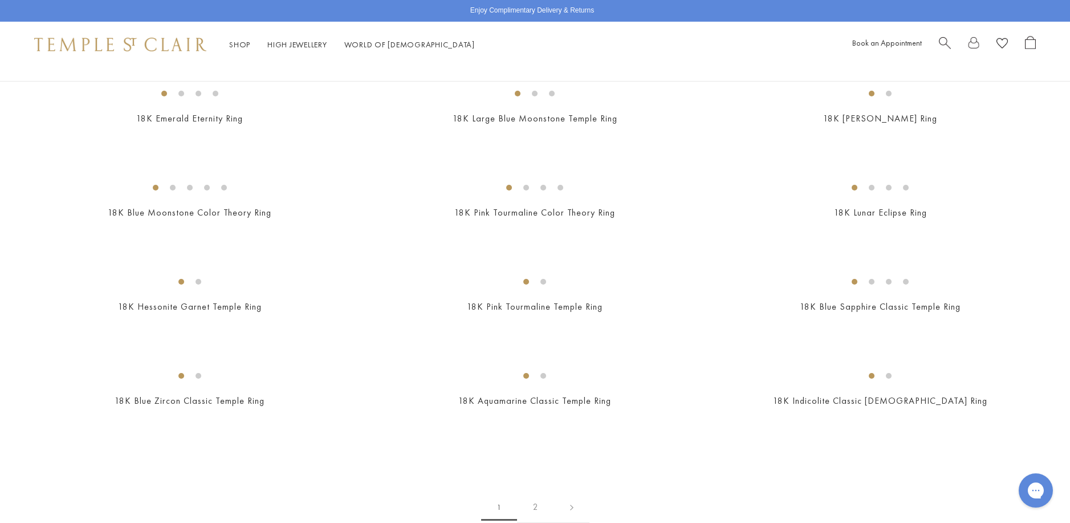
scroll to position [1257, 0]
click at [0, 0] on img at bounding box center [0, 0] width 0 height 0
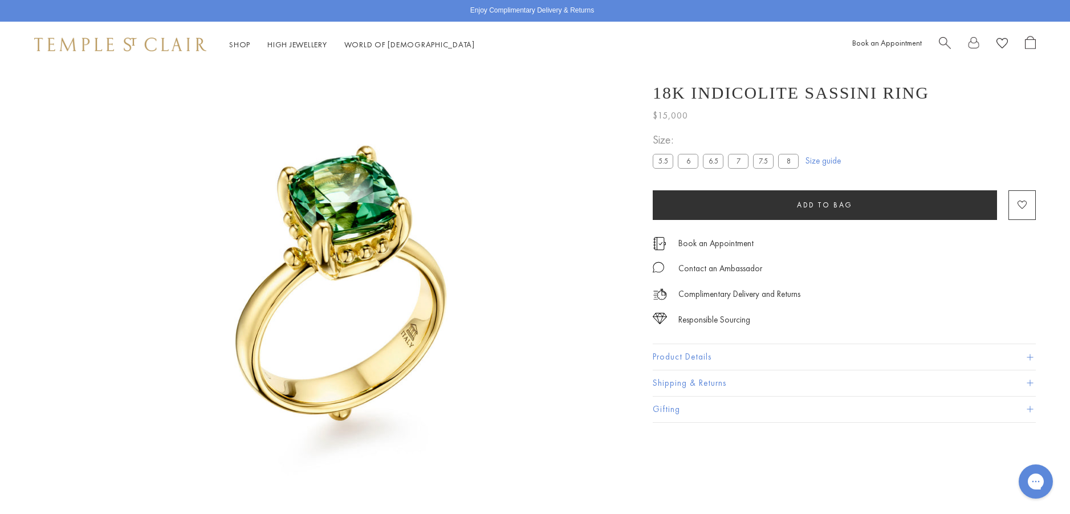
scroll to position [67, 0]
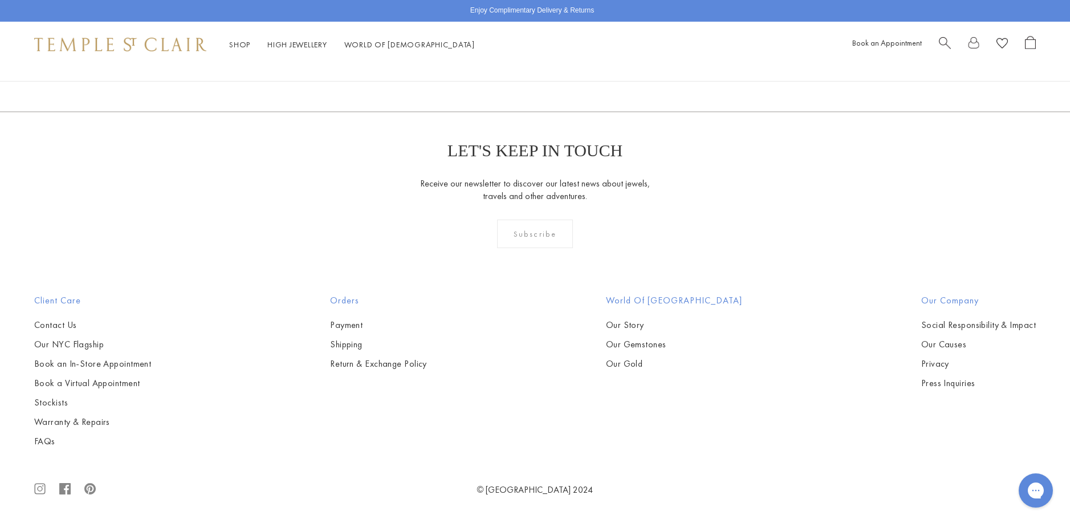
scroll to position [3081, 0]
click at [0, 0] on img at bounding box center [0, 0] width 0 height 0
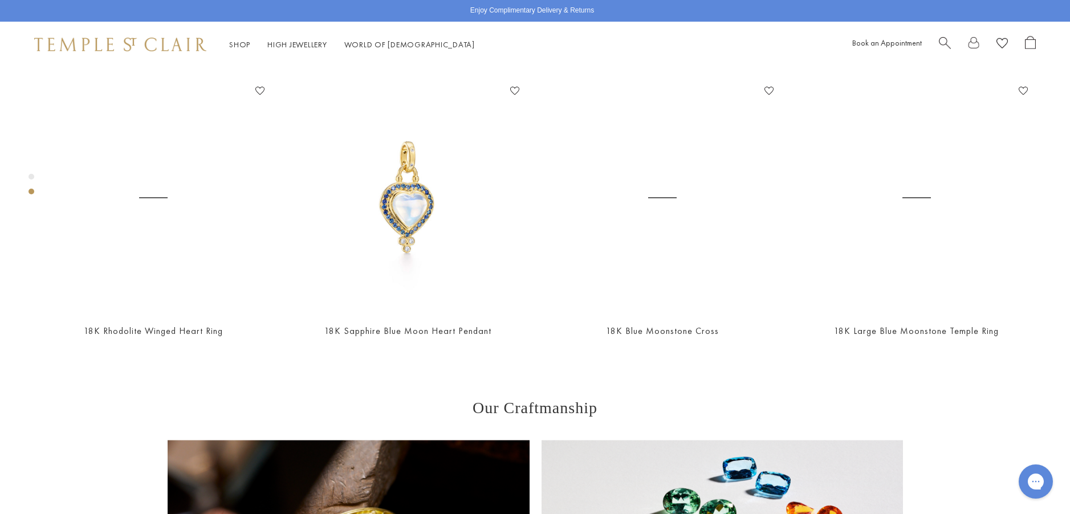
scroll to position [637, 0]
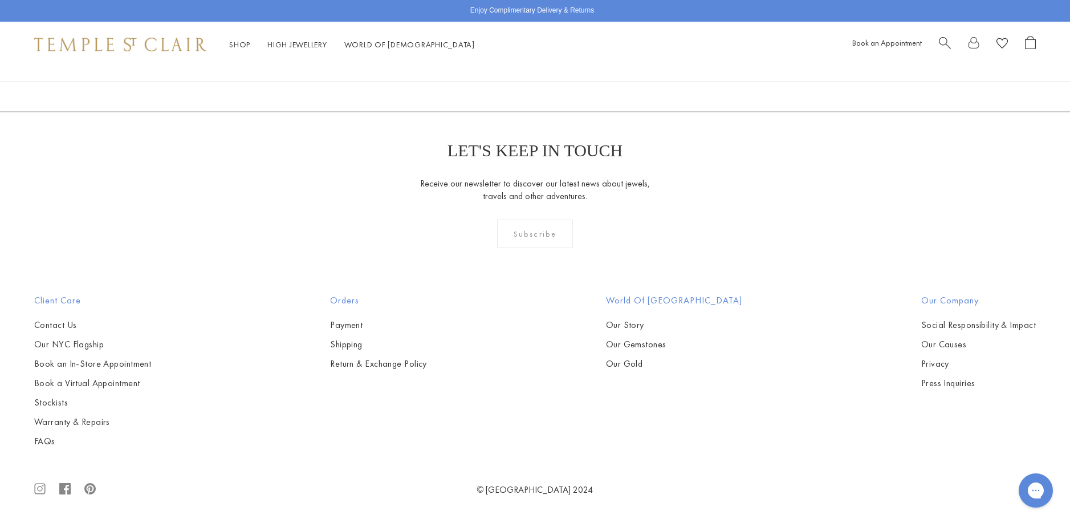
scroll to position [3309, 0]
click at [0, 0] on img at bounding box center [0, 0] width 0 height 0
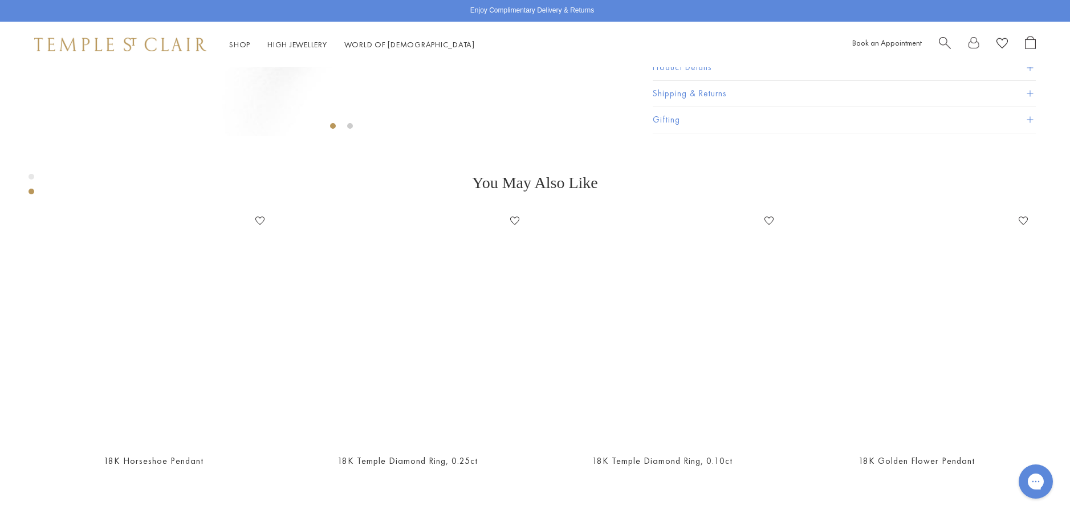
scroll to position [523, 0]
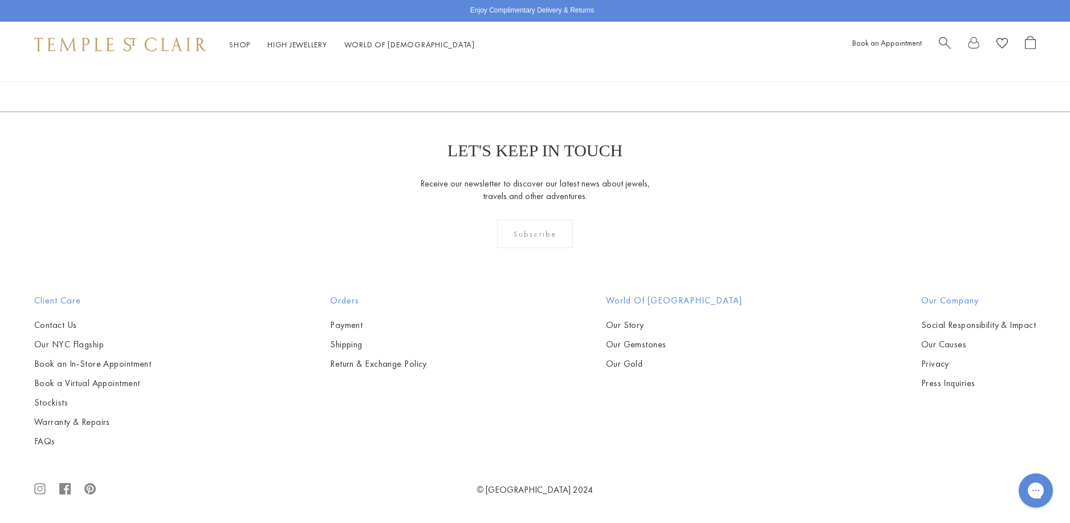
scroll to position [6047, 0]
click at [0, 0] on img at bounding box center [0, 0] width 0 height 0
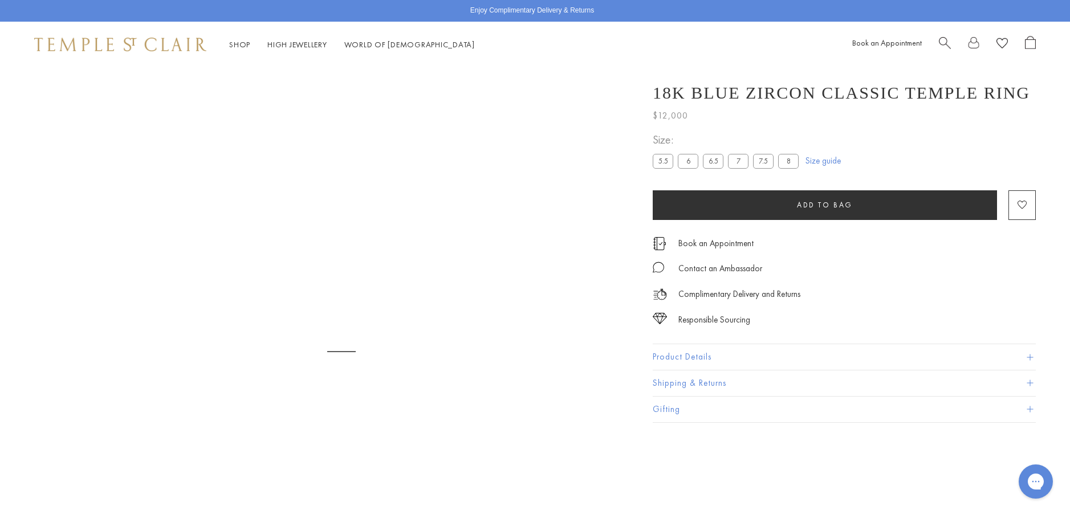
scroll to position [67, 0]
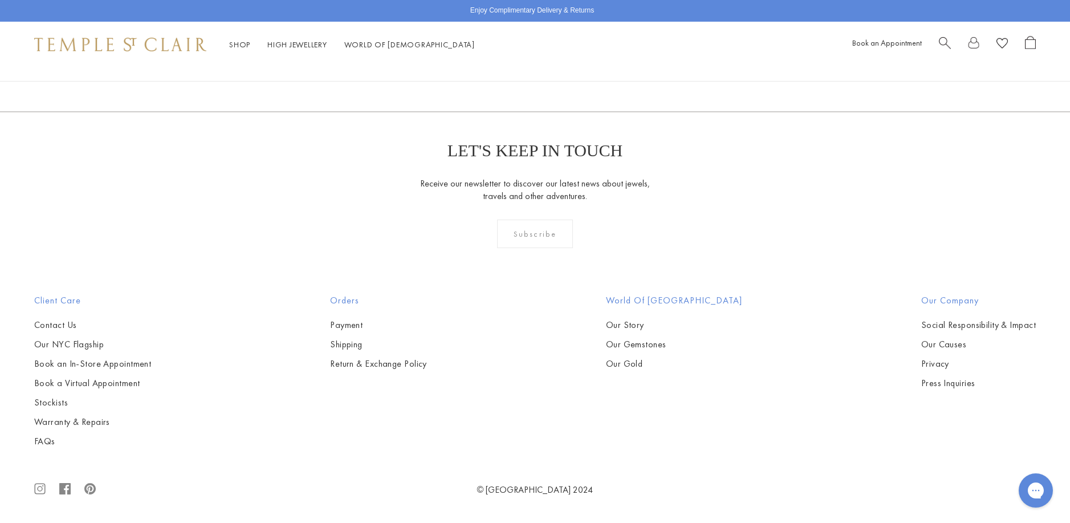
scroll to position [6332, 0]
click at [533, 66] on link "2" at bounding box center [535, 49] width 37 height 31
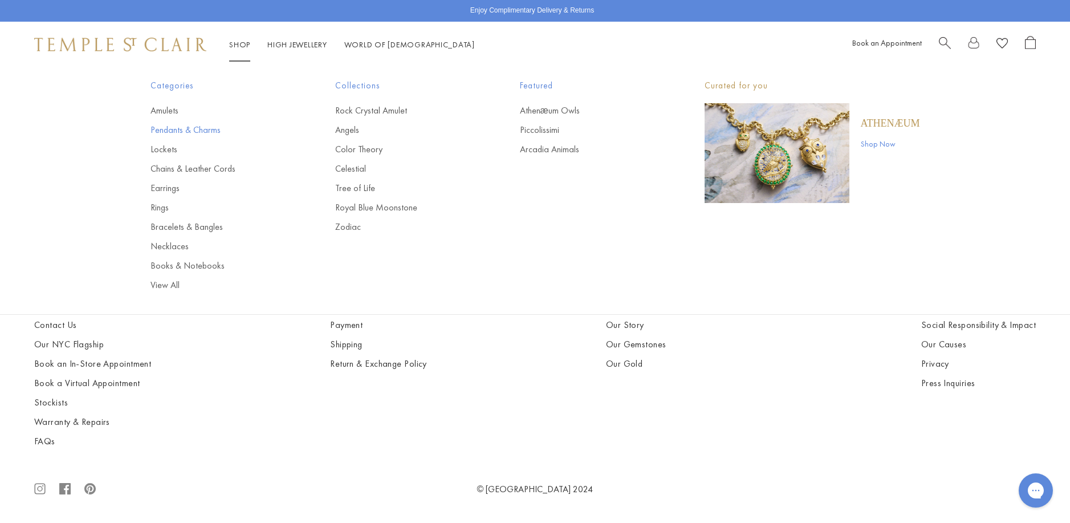
click at [171, 132] on link "Pendants & Charms" at bounding box center [219, 130] width 139 height 13
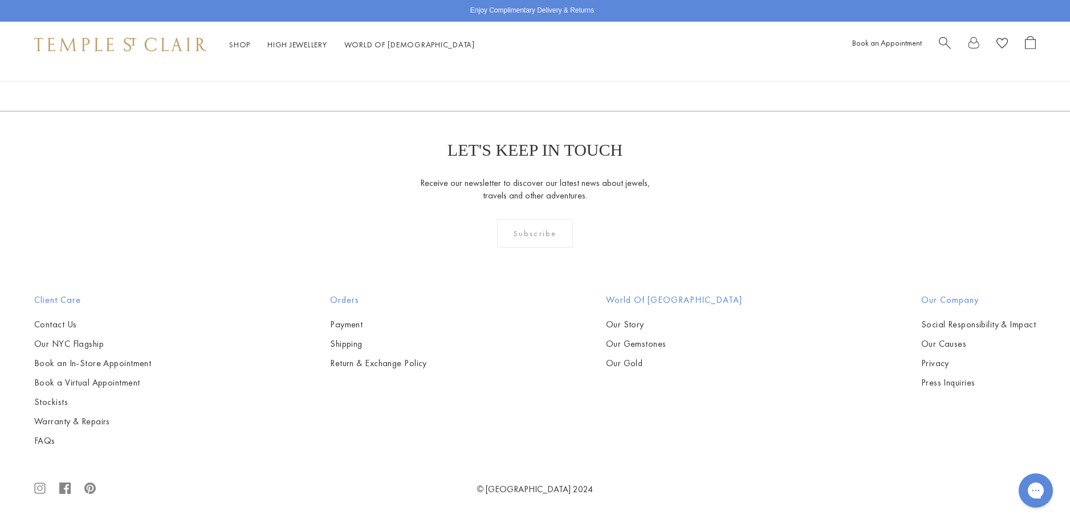
scroll to position [4788, 0]
click at [0, 0] on img at bounding box center [0, 0] width 0 height 0
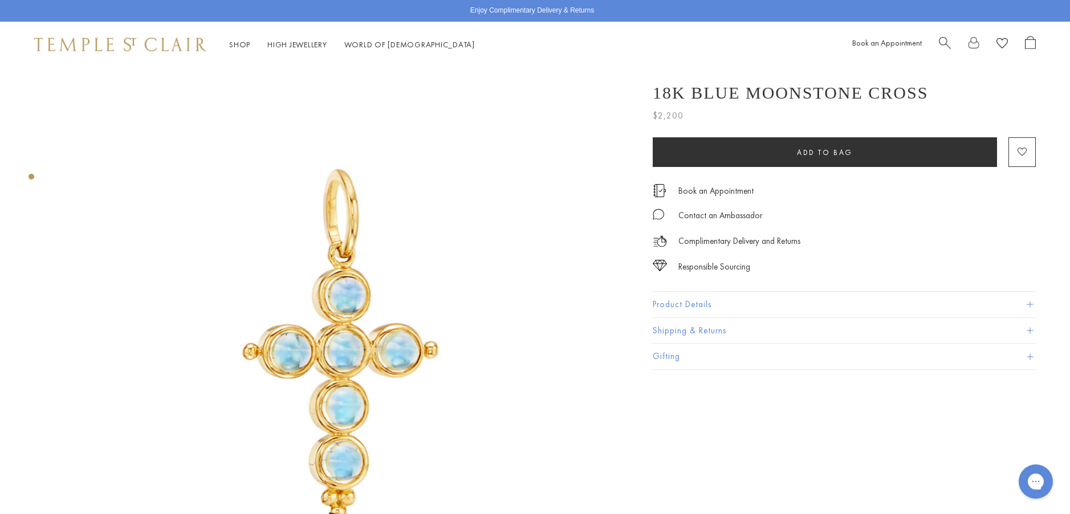
click at [685, 307] on button "Product Details" at bounding box center [844, 305] width 383 height 26
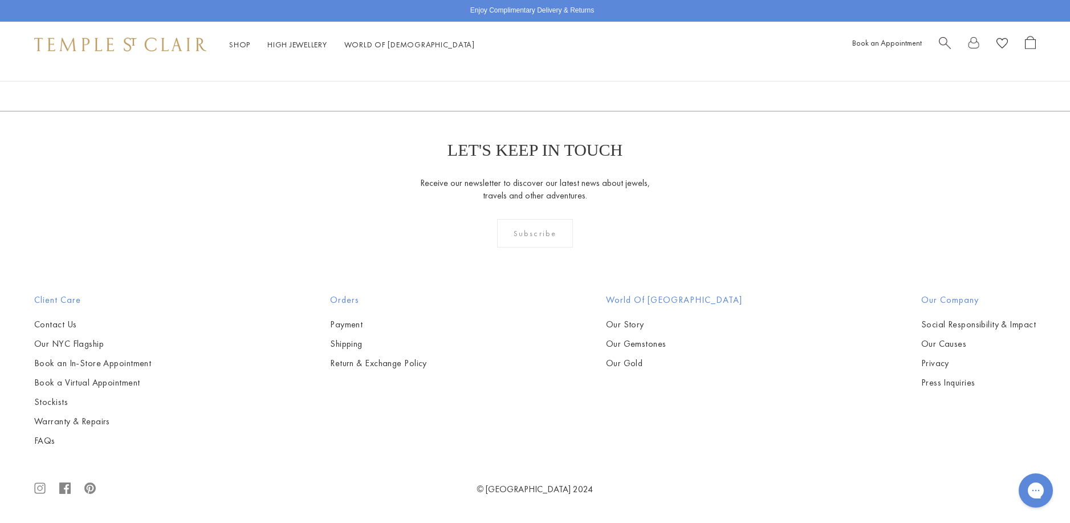
scroll to position [8607, 0]
click at [515, 65] on link "2" at bounding box center [516, 49] width 37 height 31
click at [0, 0] on img at bounding box center [0, 0] width 0 height 0
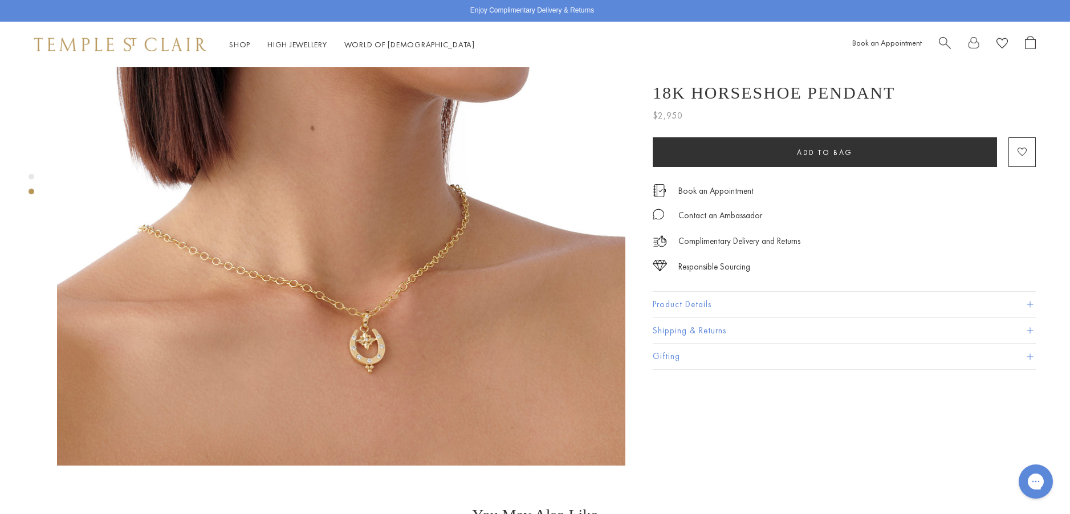
scroll to position [798, 0]
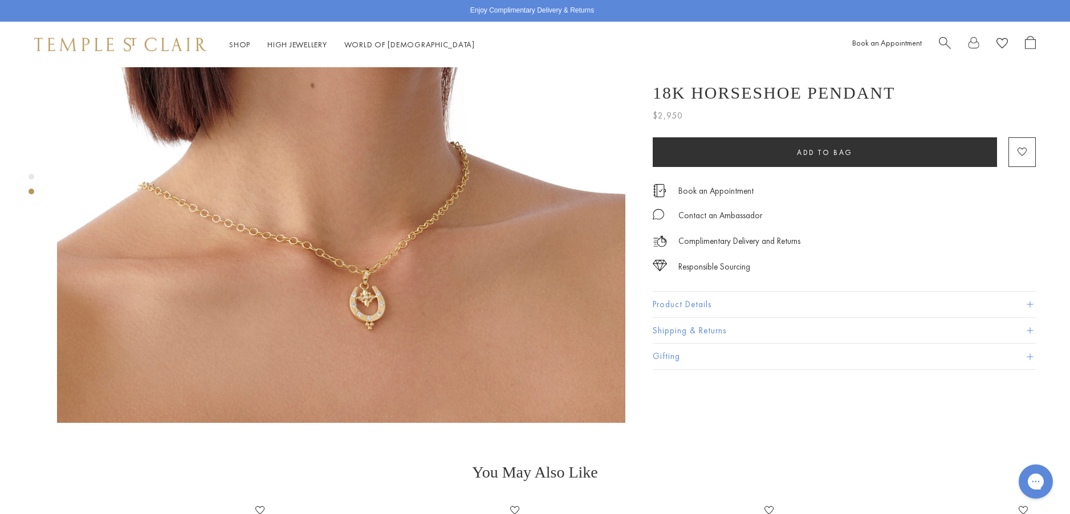
drag, startPoint x: 2, startPoint y: 10, endPoint x: 565, endPoint y: 113, distance: 571.8
click at [565, 113] on img at bounding box center [341, 139] width 568 height 568
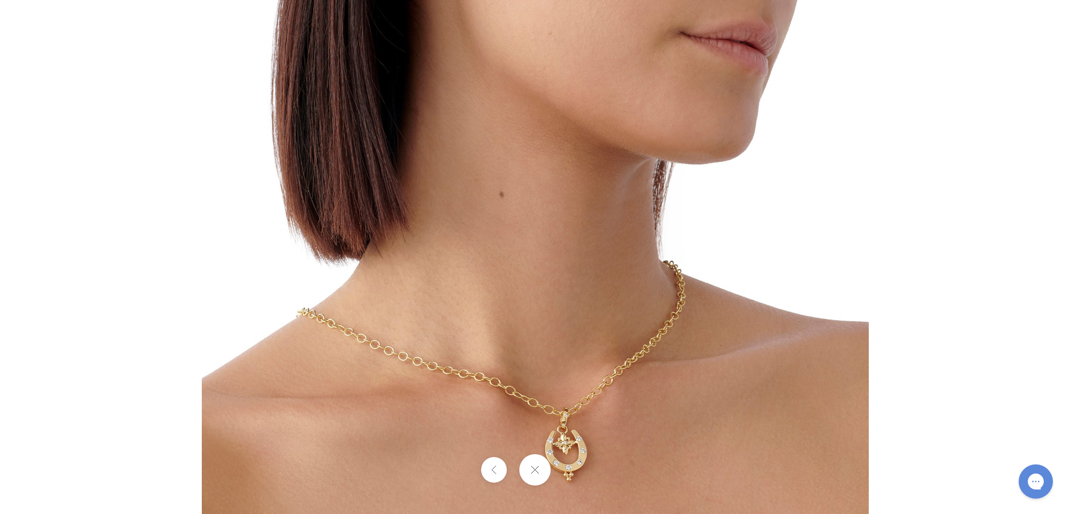
click at [611, 396] on img at bounding box center [535, 257] width 667 height 667
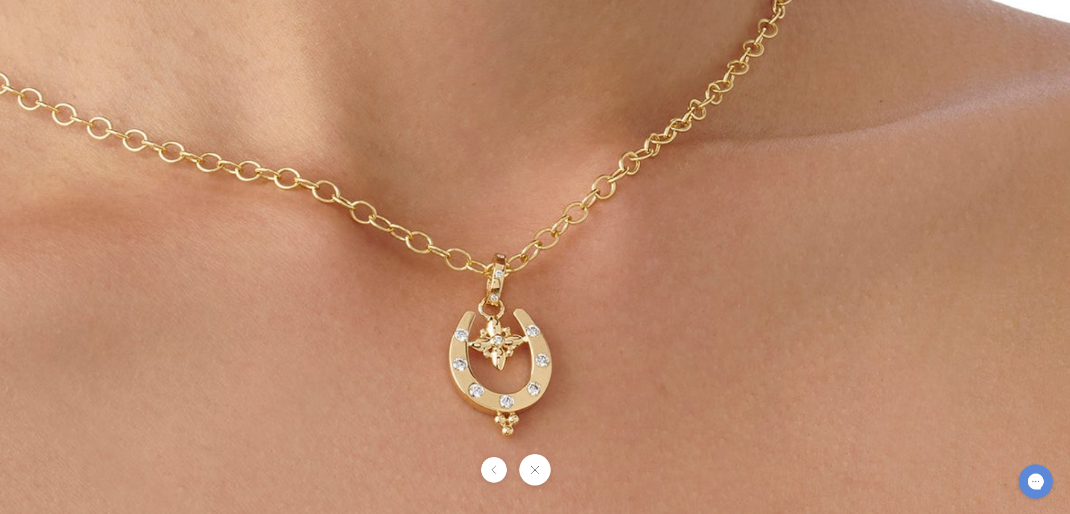
click at [530, 474] on button at bounding box center [534, 469] width 31 height 31
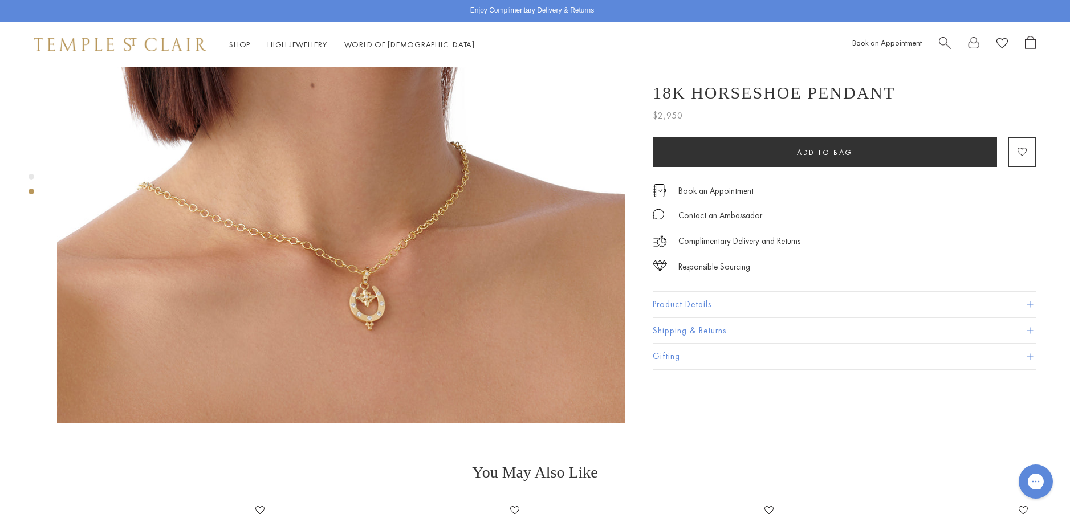
click at [685, 306] on button "Product Details" at bounding box center [844, 305] width 383 height 26
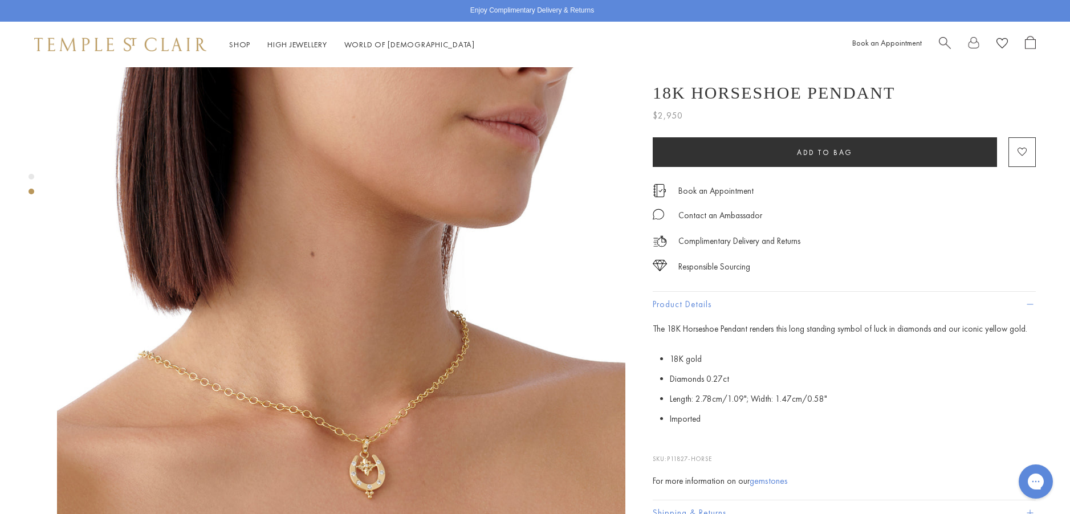
scroll to position [627, 0]
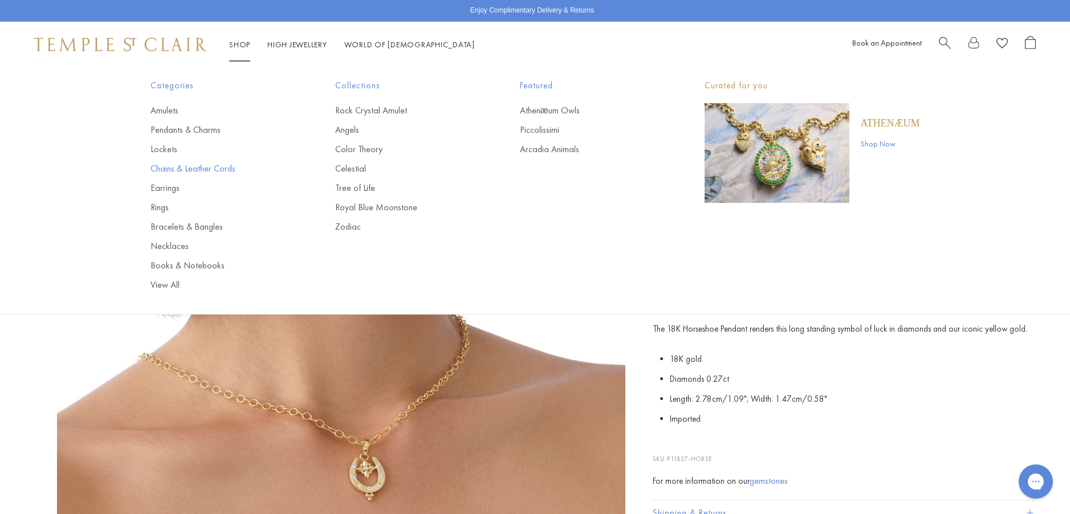
click at [178, 169] on link "Chains & Leather Cords" at bounding box center [219, 168] width 139 height 13
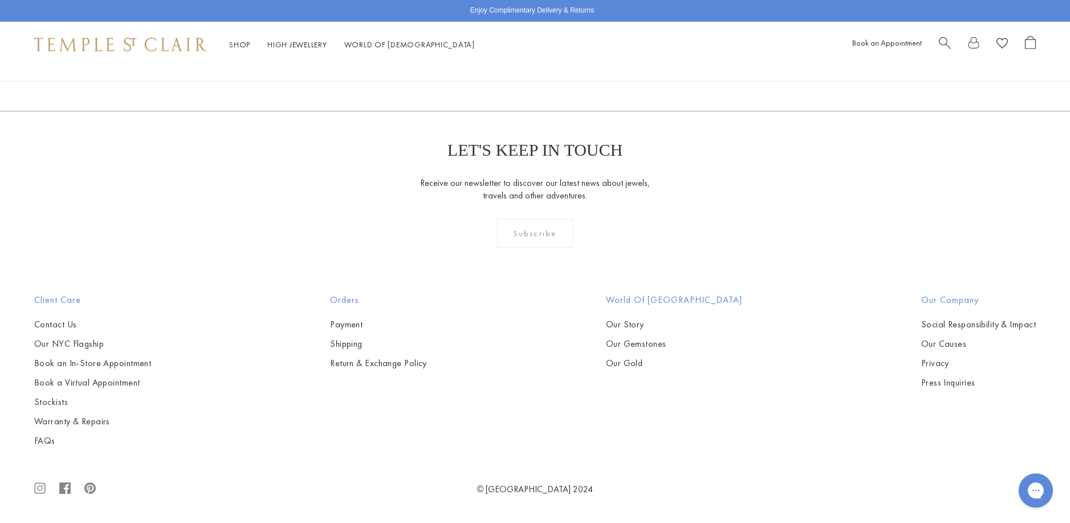
scroll to position [1026, 0]
